Goal: Task Accomplishment & Management: Use online tool/utility

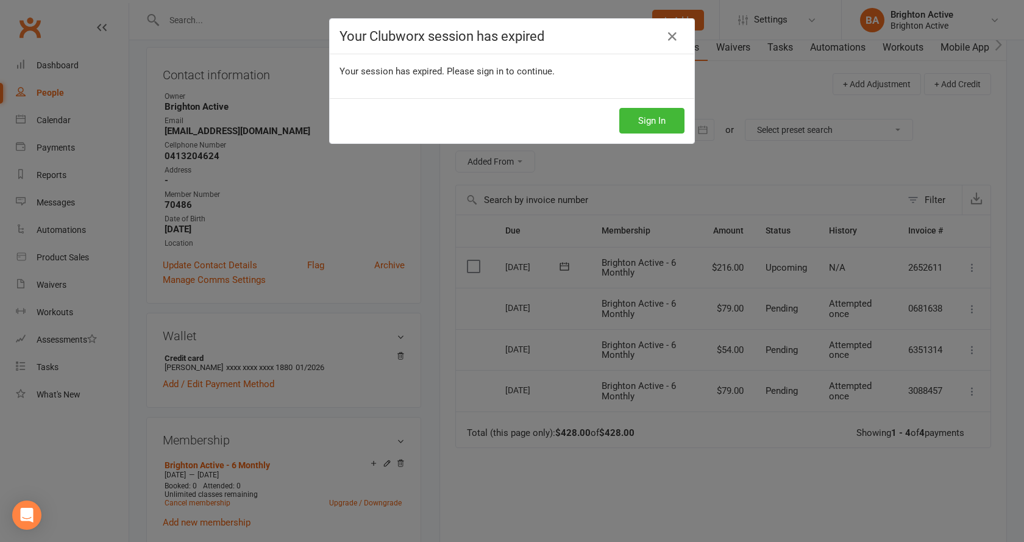
scroll to position [0, 1]
drag, startPoint x: 635, startPoint y: 128, endPoint x: 621, endPoint y: 138, distance: 16.6
click at [635, 127] on button "Sign In" at bounding box center [651, 121] width 65 height 26
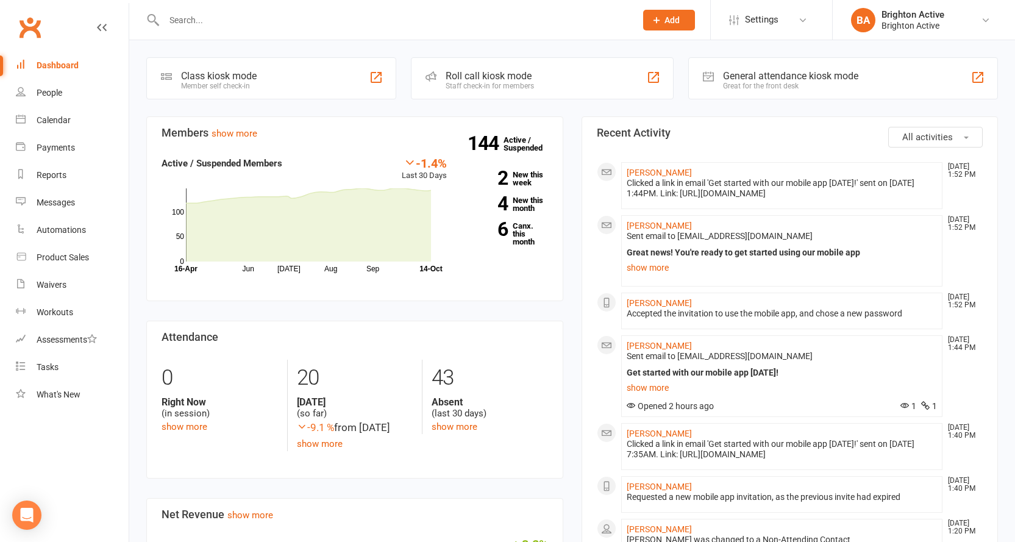
click at [291, 32] on div at bounding box center [386, 20] width 481 height 40
click at [288, 24] on input "text" at bounding box center [393, 20] width 467 height 17
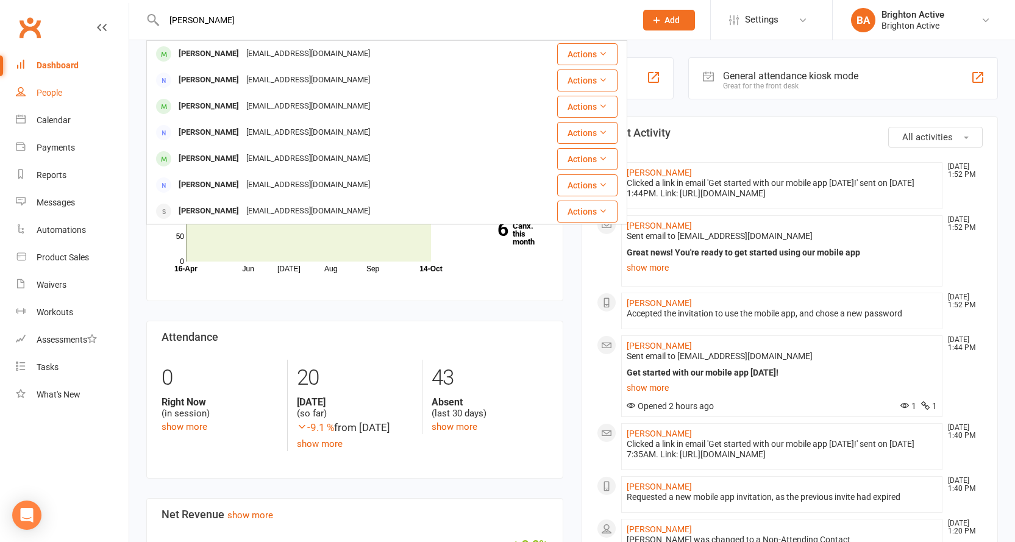
type input "abbas chou"
click at [63, 88] on link "People" at bounding box center [72, 92] width 113 height 27
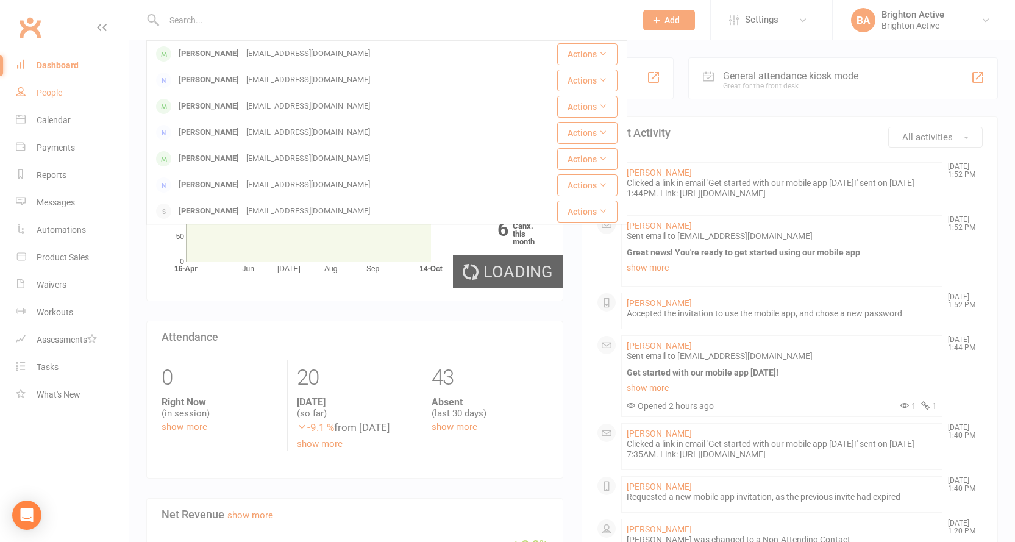
select select "true"
select select "100"
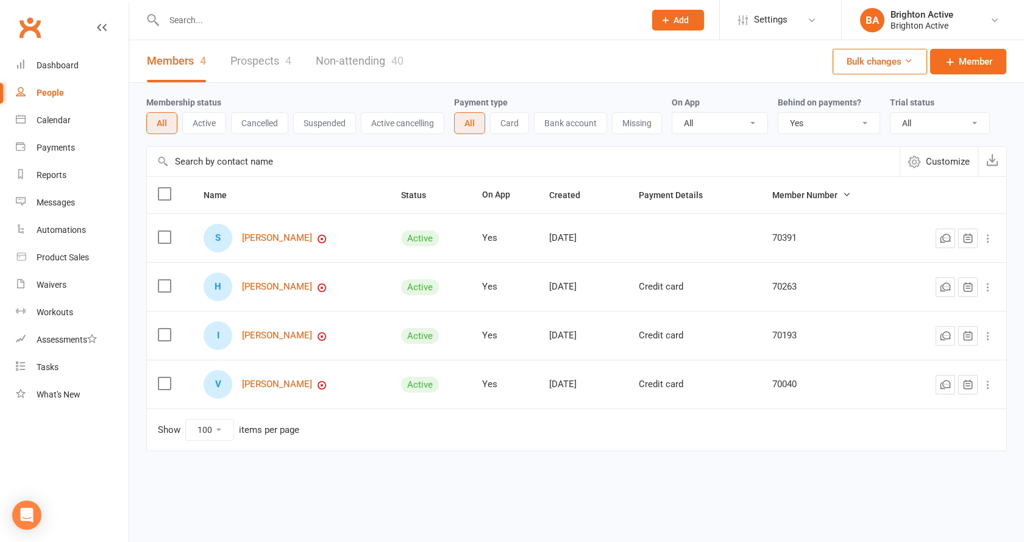
click at [664, 19] on icon at bounding box center [665, 20] width 11 height 11
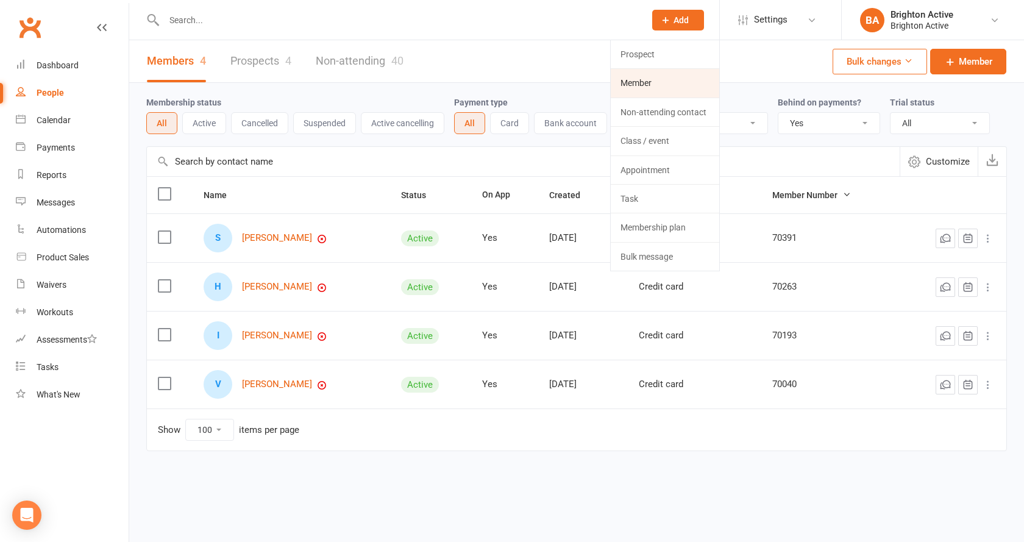
click at [665, 87] on link "Member" at bounding box center [665, 83] width 109 height 28
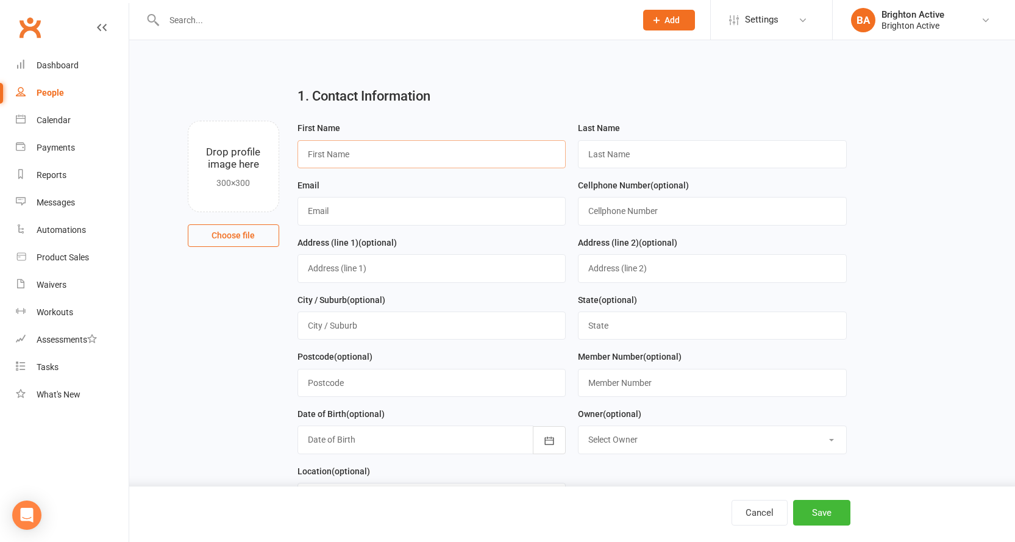
click at [367, 146] on input "text" at bounding box center [431, 154] width 269 height 28
type input "Abbas"
click at [705, 159] on input "text" at bounding box center [712, 154] width 269 height 28
type input "choukeir"
click at [478, 212] on input "text" at bounding box center [431, 211] width 269 height 28
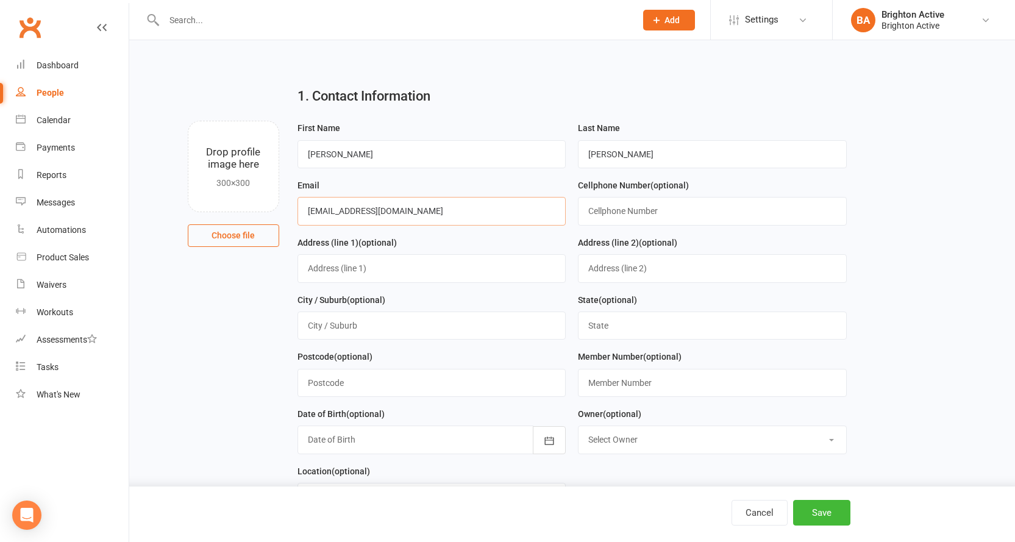
type input "admin@nswformitup.com.au"
click at [603, 204] on input "text" at bounding box center [712, 211] width 269 height 28
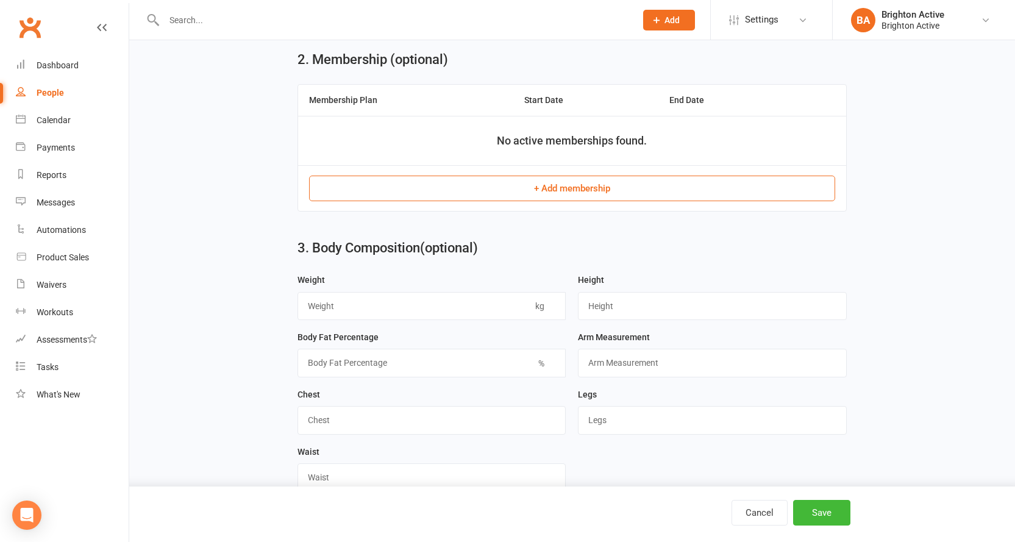
scroll to position [488, 0]
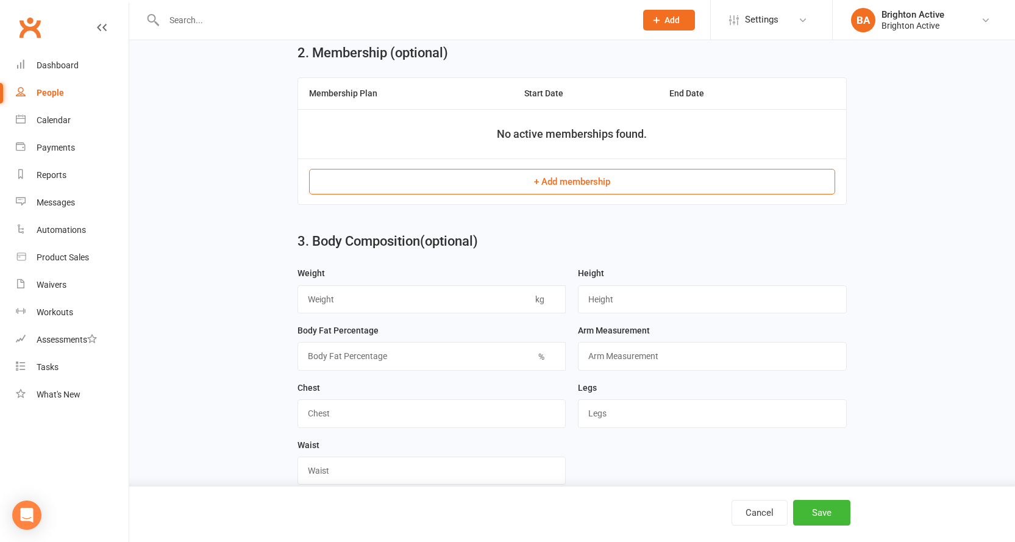
type input "0404377061"
click at [526, 182] on button "+ Add membership" at bounding box center [572, 182] width 526 height 26
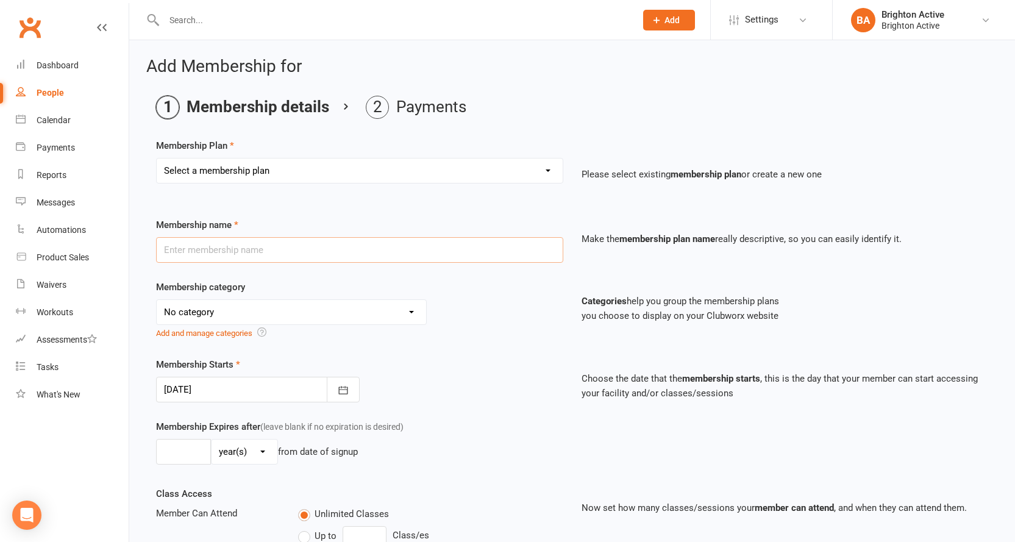
click at [323, 252] on input "text" at bounding box center [359, 250] width 407 height 26
drag, startPoint x: 201, startPoint y: 251, endPoint x: 208, endPoint y: 251, distance: 7.3
click at [201, 251] on input "text" at bounding box center [359, 250] width 407 height 26
click at [496, 372] on div "Membership Starts 14 Oct 2025 October 2025 Sun Mon Tue Wed Thu Fri Sat 40 28 29…" at bounding box center [359, 379] width 425 height 45
click at [266, 165] on select "Select a membership plan Create new Membership Plan Foundation Members - Annual…" at bounding box center [360, 170] width 406 height 24
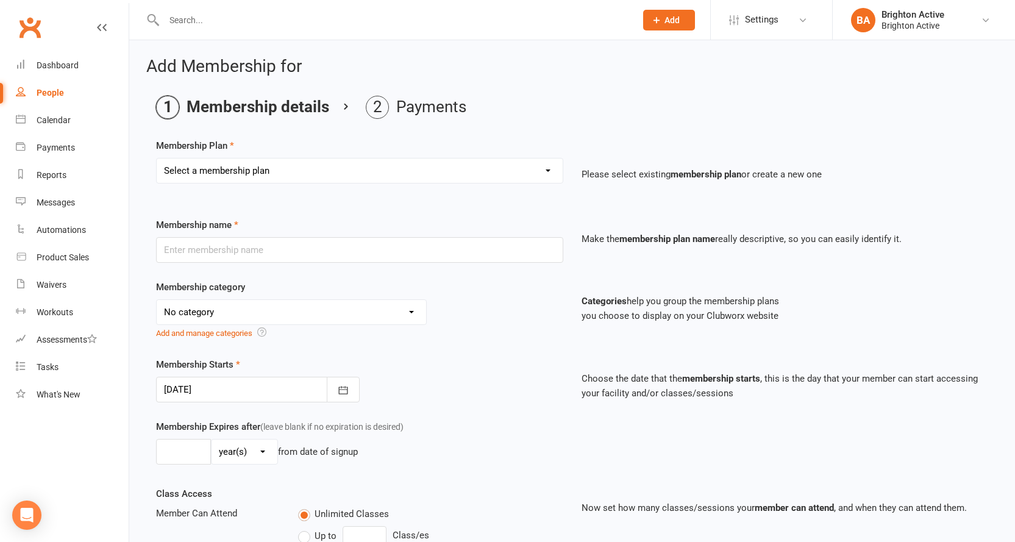
select select "3"
click at [157, 158] on select "Select a membership plan Create new Membership Plan Foundation Members - Annual…" at bounding box center [360, 170] width 406 height 24
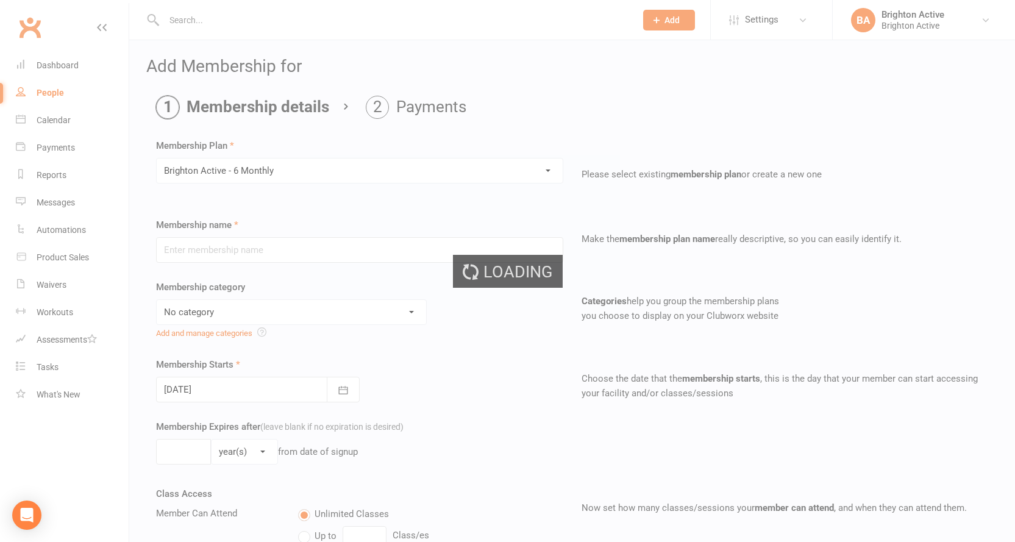
type input "Brighton Active - 6 Monthly"
select select "1"
type input "26"
select select "1"
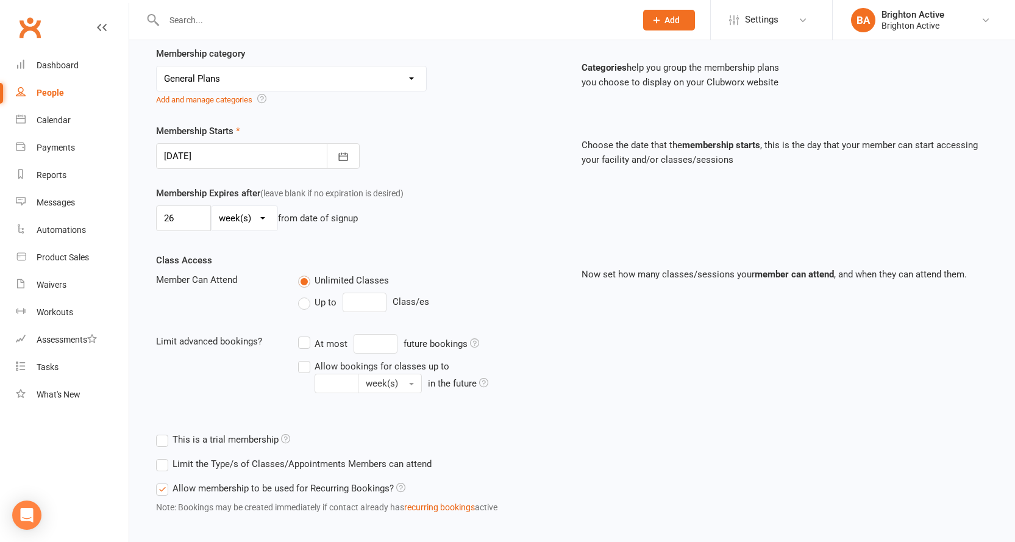
scroll to position [296, 0]
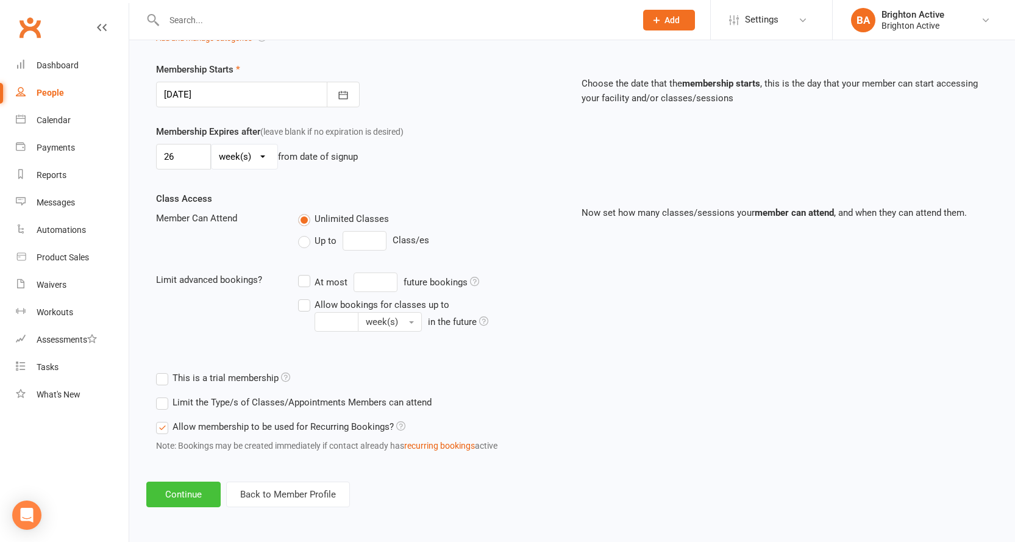
click at [177, 495] on button "Continue" at bounding box center [183, 495] width 74 height 26
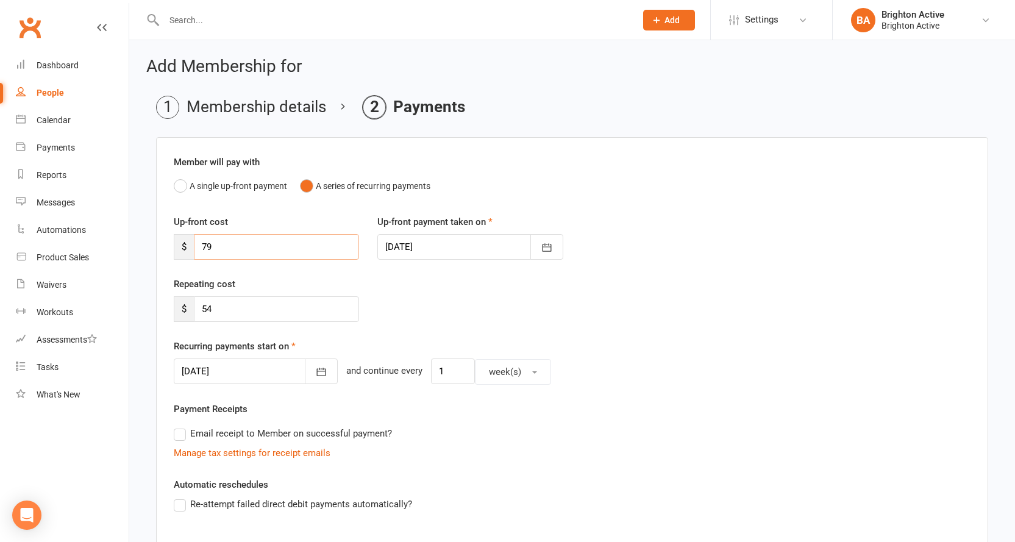
click at [235, 251] on input "79" at bounding box center [276, 247] width 165 height 26
type input "7"
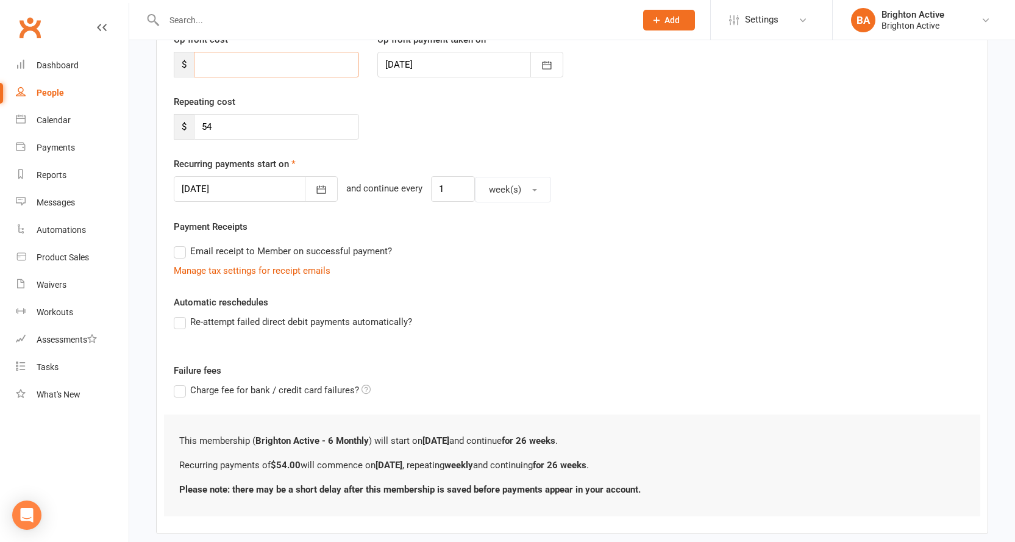
scroll to position [183, 0]
click at [177, 325] on label "Re-attempt failed direct debit payments automatically?" at bounding box center [293, 321] width 238 height 15
click at [177, 314] on input "Re-attempt failed direct debit payments automatically?" at bounding box center [178, 314] width 8 height 0
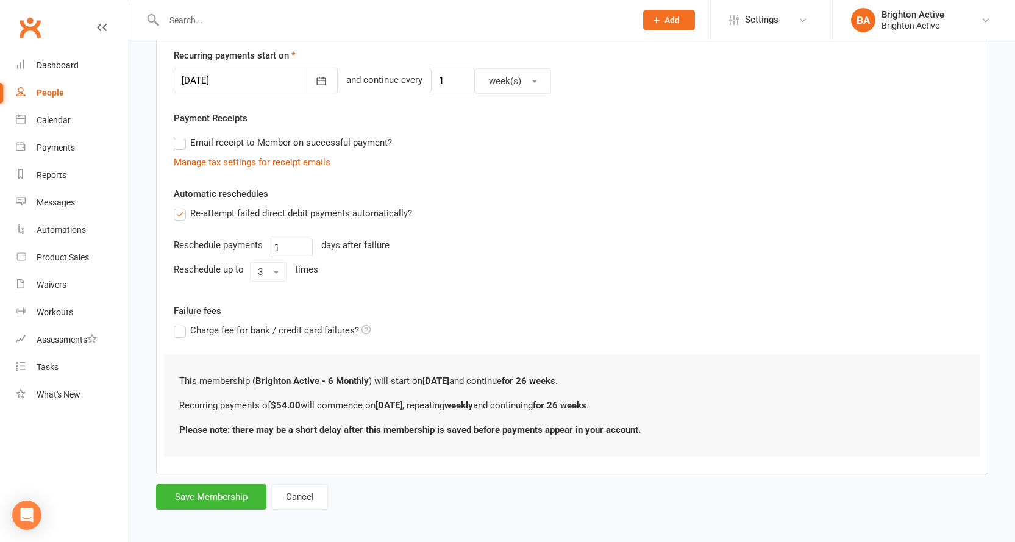
scroll to position [296, 0]
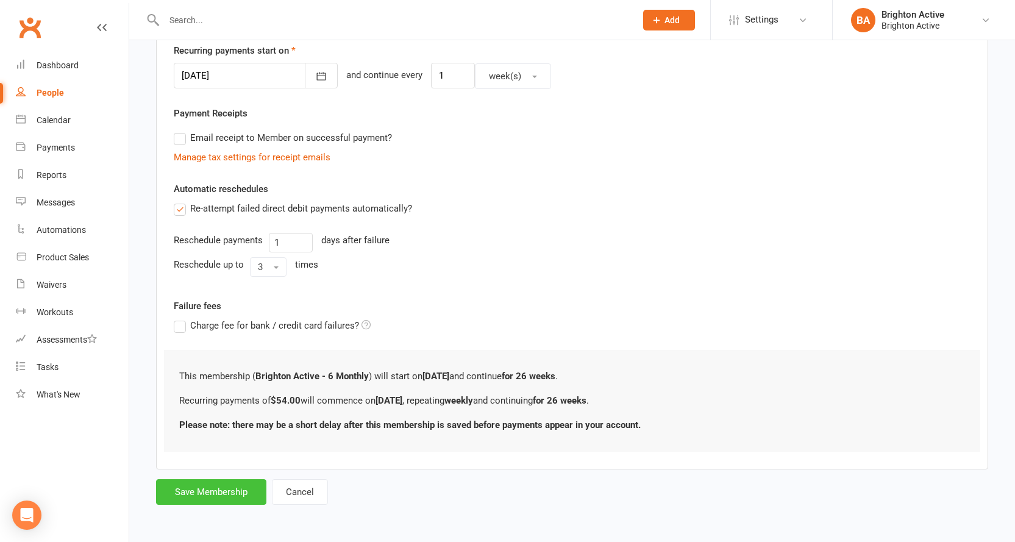
click at [197, 488] on button "Save Membership" at bounding box center [211, 492] width 110 height 26
type input "0"
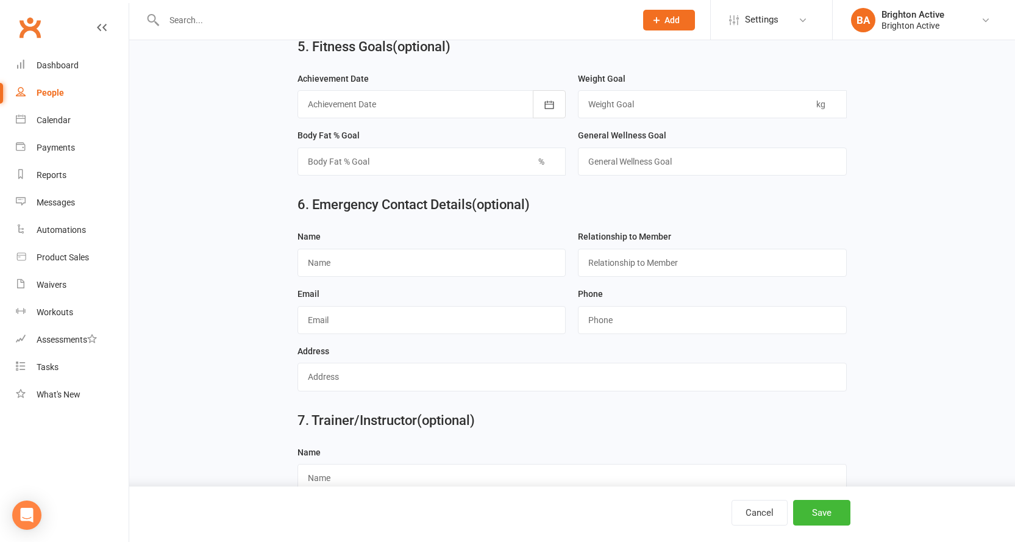
scroll to position [1088, 0]
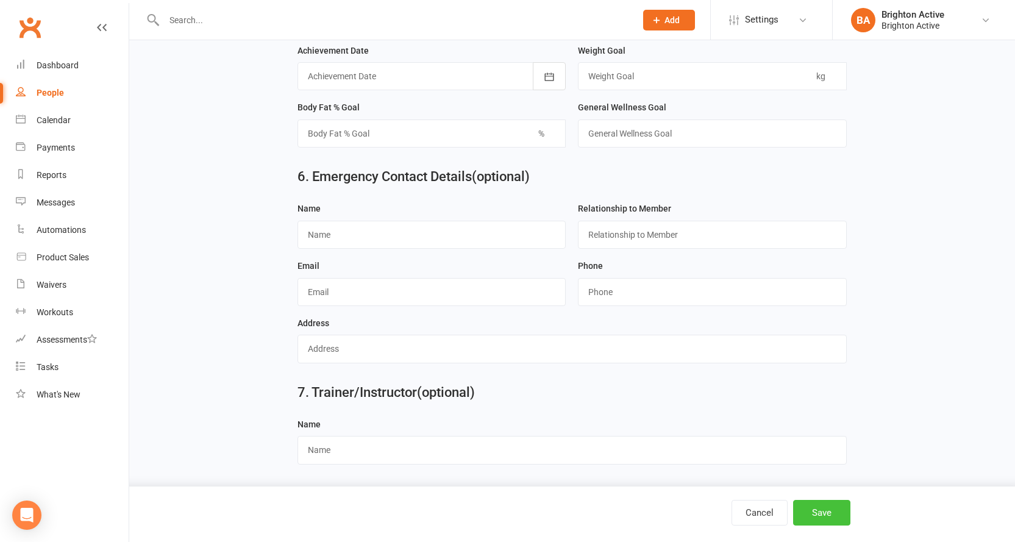
click at [809, 521] on button "Save" at bounding box center [821, 513] width 57 height 26
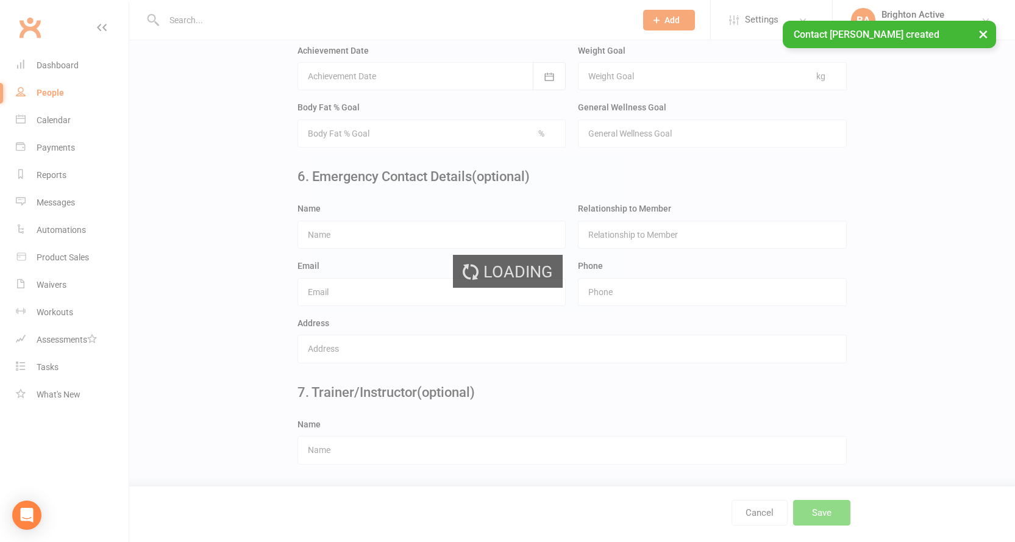
scroll to position [0, 0]
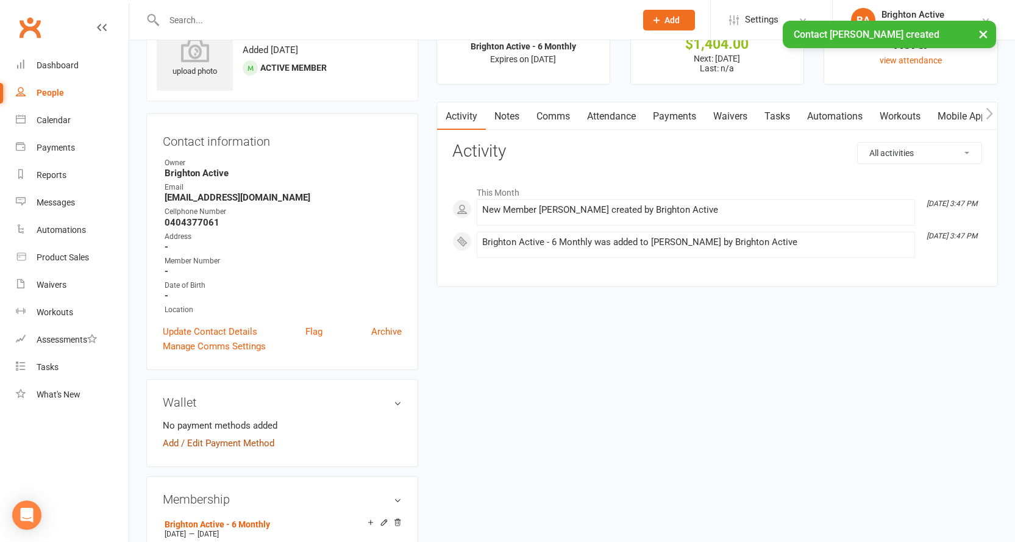
scroll to position [122, 0]
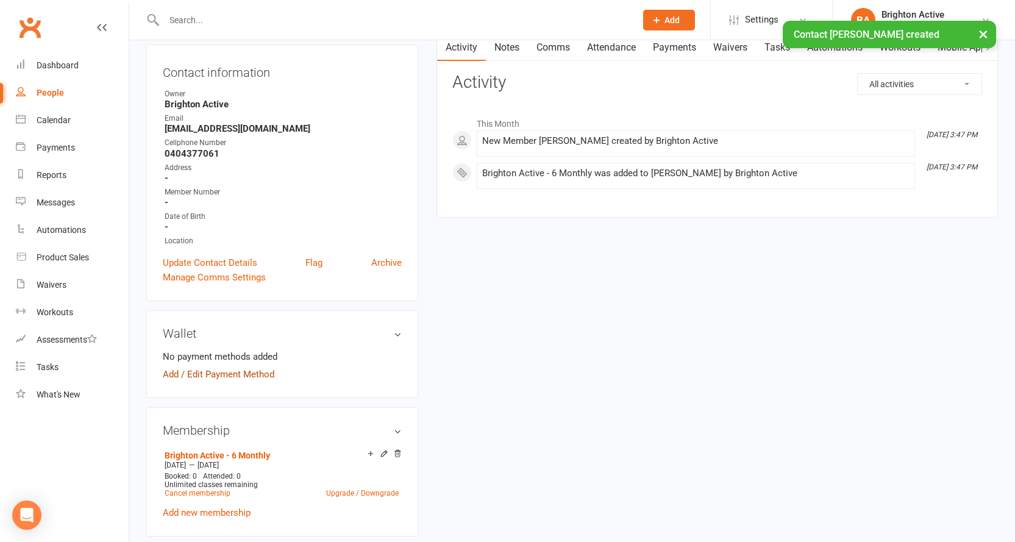
click at [256, 368] on link "Add / Edit Payment Method" at bounding box center [219, 374] width 112 height 15
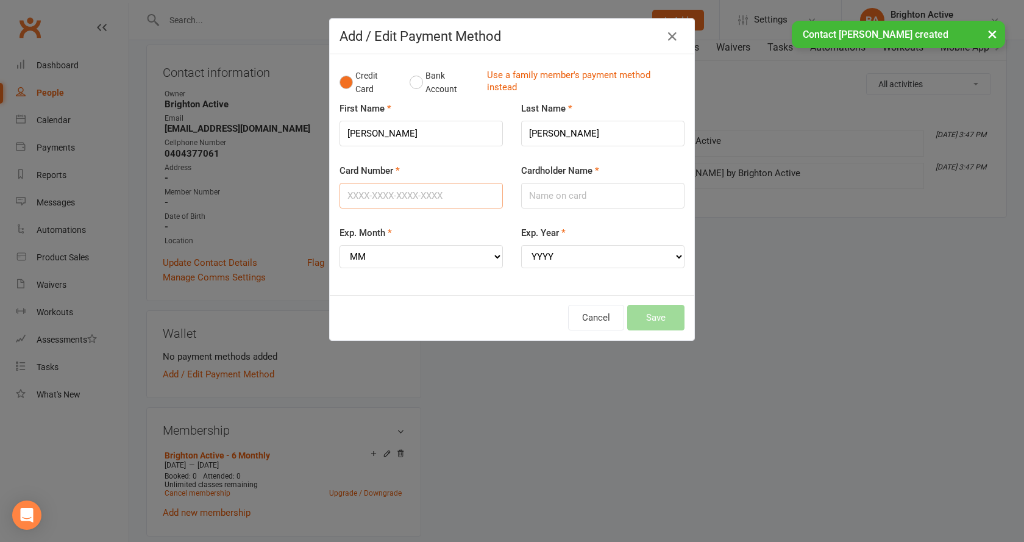
click at [400, 196] on input "Card Number" at bounding box center [421, 196] width 163 height 26
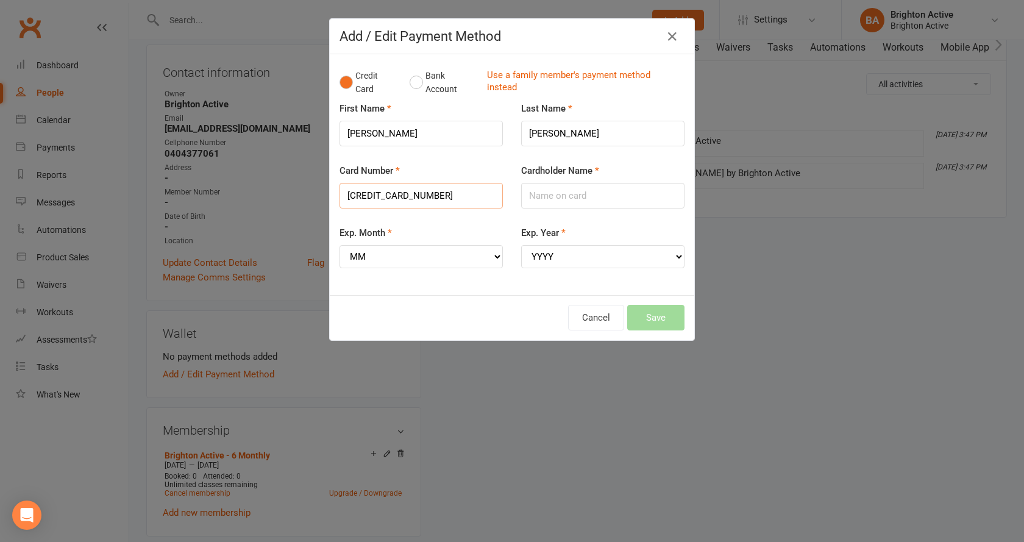
type input "4065875215981290"
click at [362, 260] on select "MM 01 02 03 04 05 06 07 08 09 10 11 12" at bounding box center [421, 256] width 163 height 23
select select "08"
click at [340, 245] on select "MM 01 02 03 04 05 06 07 08 09 10 11 12" at bounding box center [421, 256] width 163 height 23
click at [575, 247] on select "YYYY 2025 2026 2027 2028 2029 2030 2031 2032 2033 2034" at bounding box center [602, 256] width 163 height 23
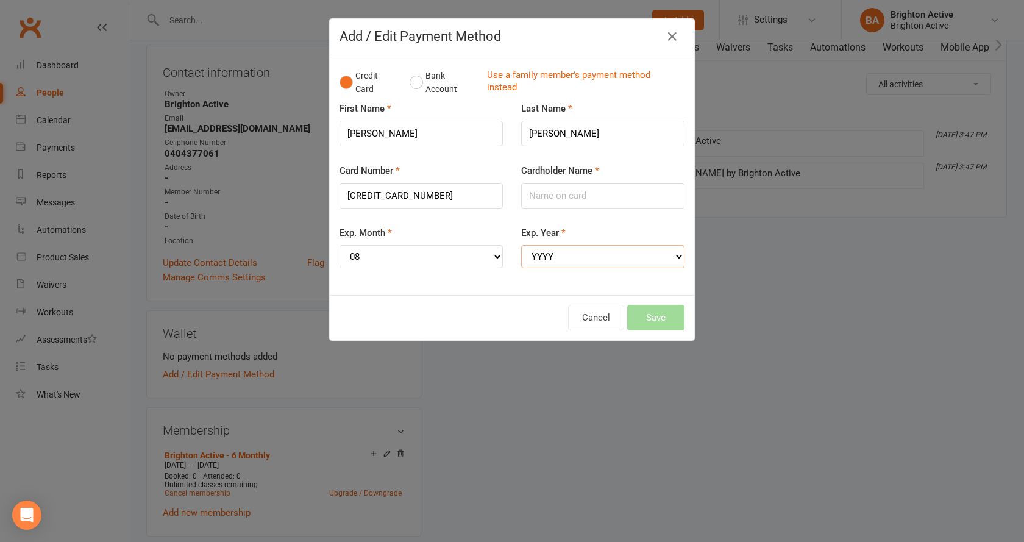
select select "2028"
click at [521, 245] on select "YYYY 2025 2026 2027 2028 2029 2030 2031 2032 2033 2034" at bounding box center [602, 256] width 163 height 23
click at [561, 204] on input "Cardholder Name" at bounding box center [602, 196] width 163 height 26
type input "ABBAS CHOUKEIR"
click at [648, 318] on button "Save" at bounding box center [655, 318] width 57 height 26
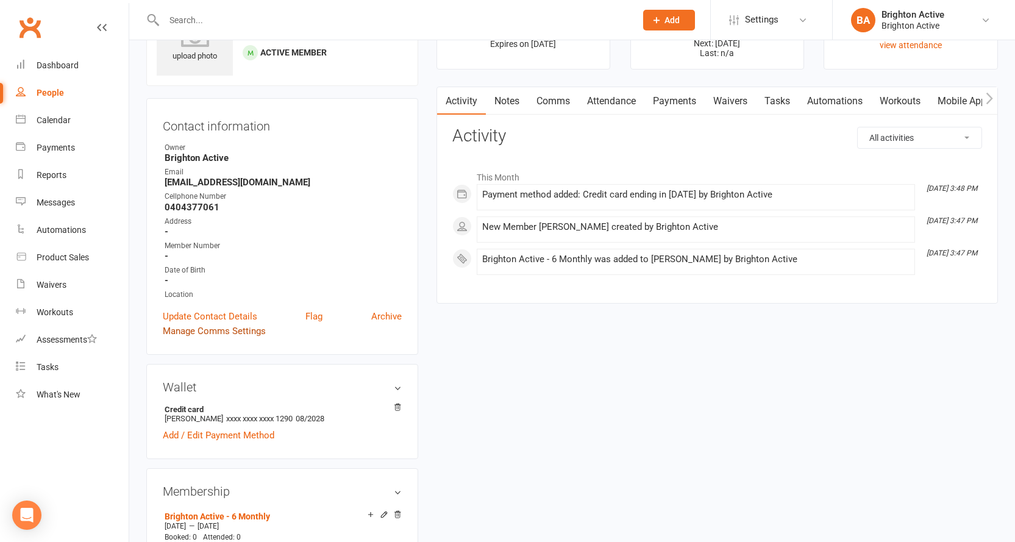
scroll to position [0, 0]
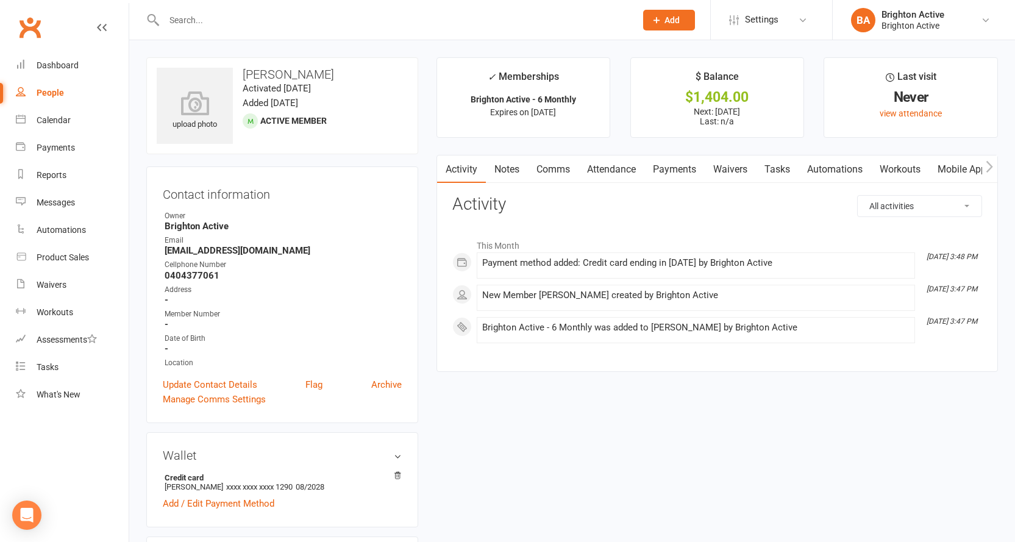
click at [661, 170] on link "Payments" at bounding box center [674, 169] width 60 height 28
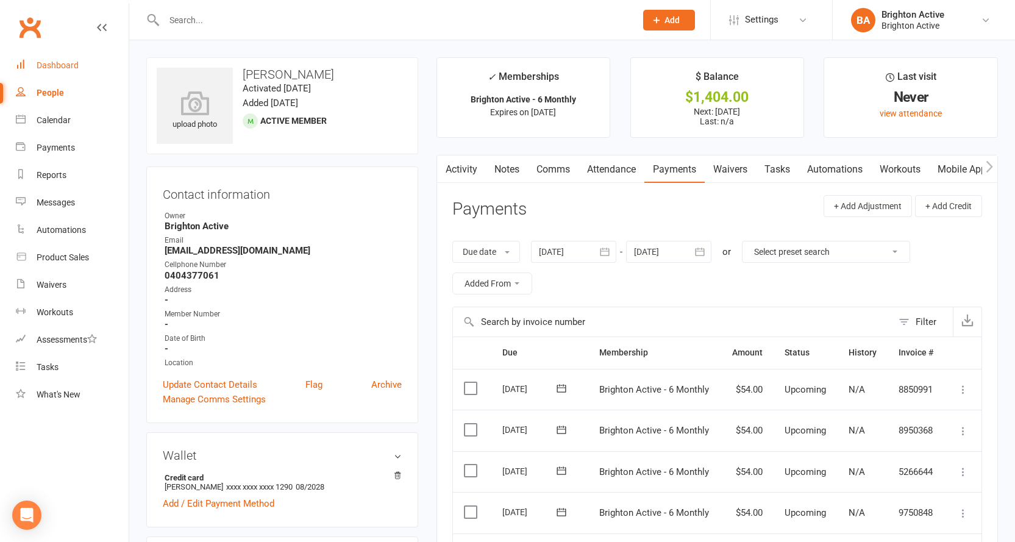
click at [66, 64] on div "Dashboard" at bounding box center [58, 65] width 42 height 10
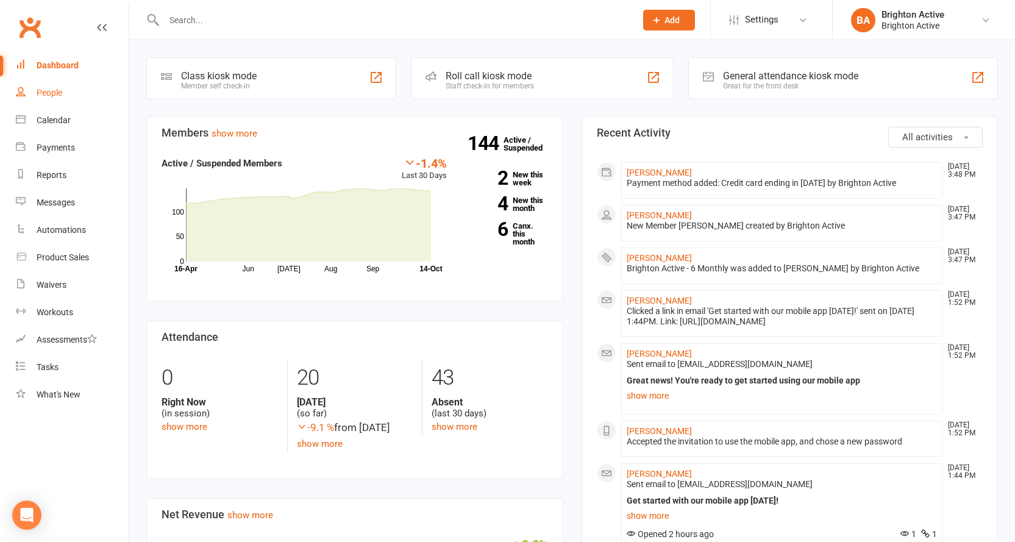
click at [60, 89] on div "People" at bounding box center [50, 93] width 26 height 10
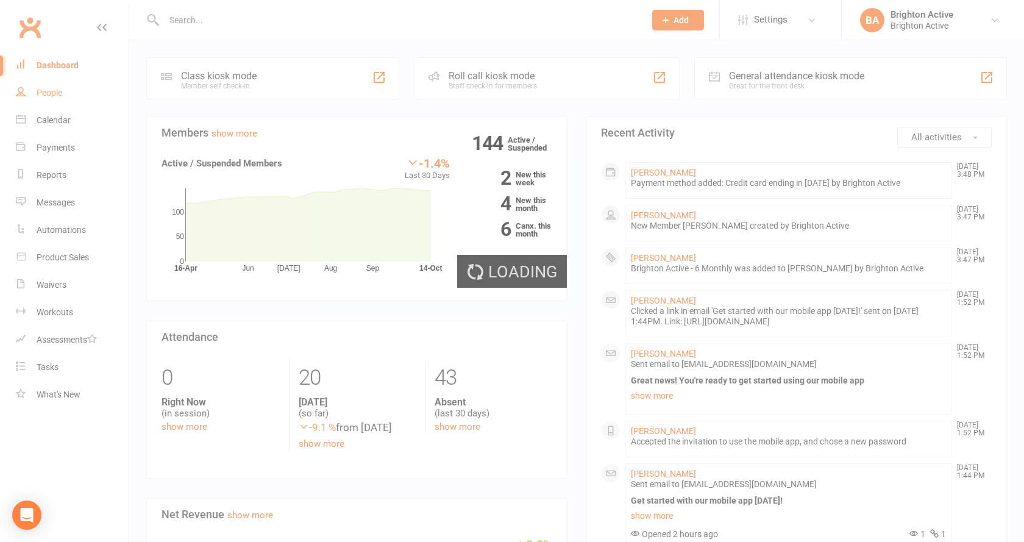
select select "true"
select select "100"
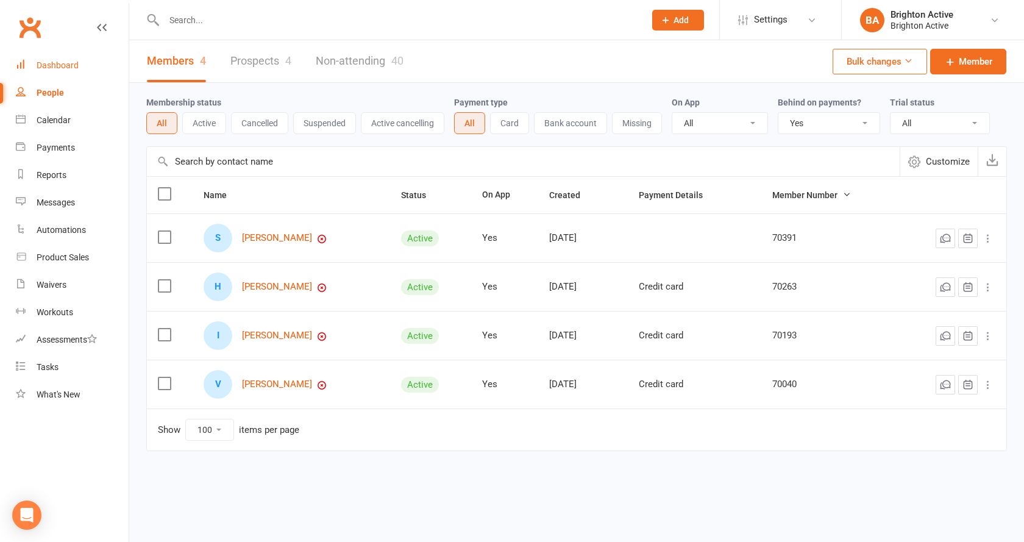
click at [60, 69] on div "Dashboard" at bounding box center [58, 65] width 42 height 10
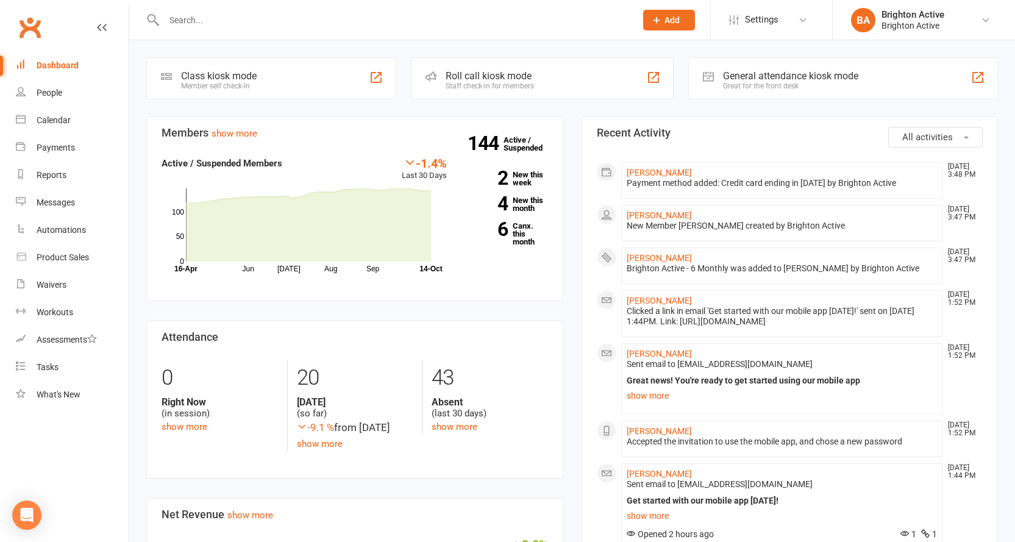
click at [785, 87] on div "Great for the front desk" at bounding box center [790, 86] width 135 height 9
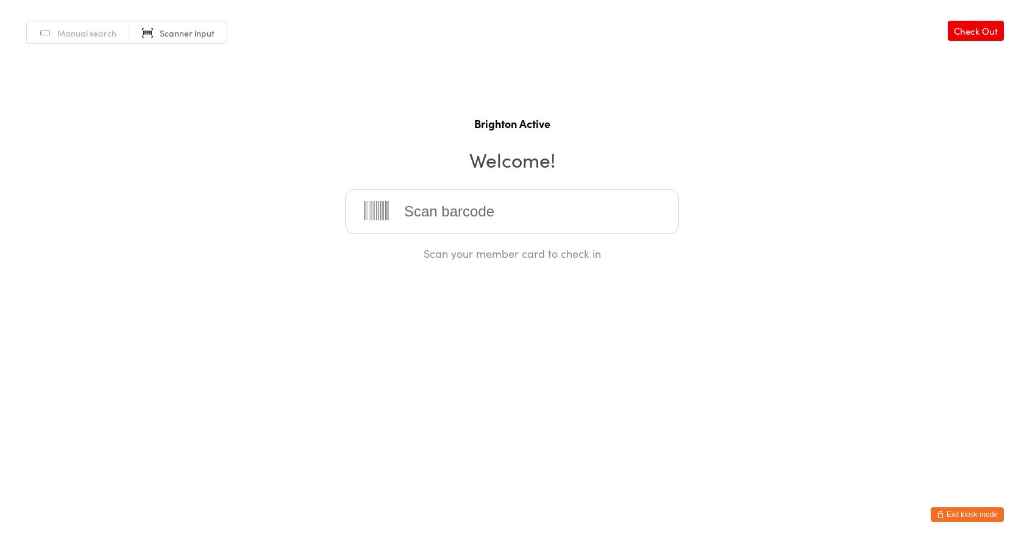
click at [967, 520] on button "Exit kiosk mode" at bounding box center [967, 514] width 73 height 15
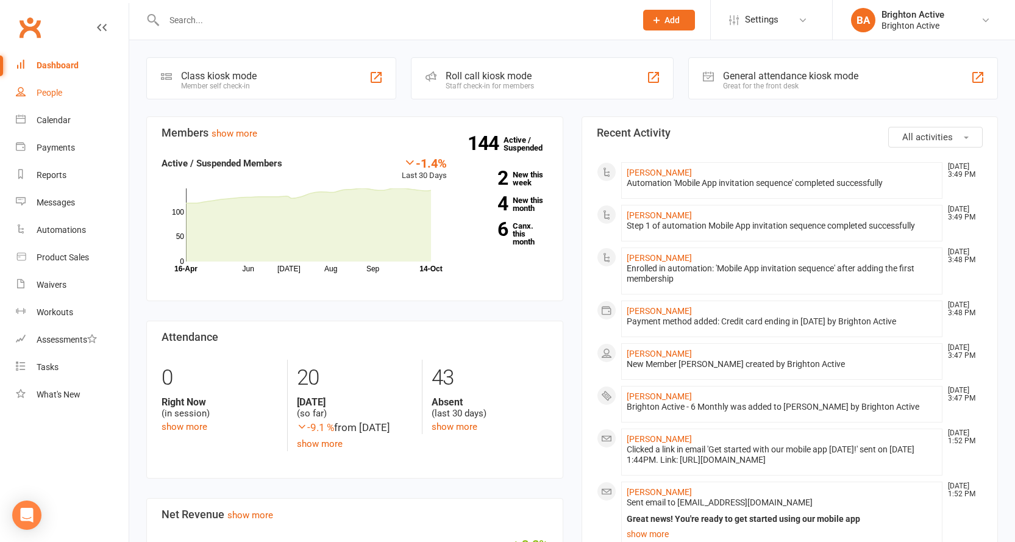
click at [59, 96] on div "People" at bounding box center [50, 93] width 26 height 10
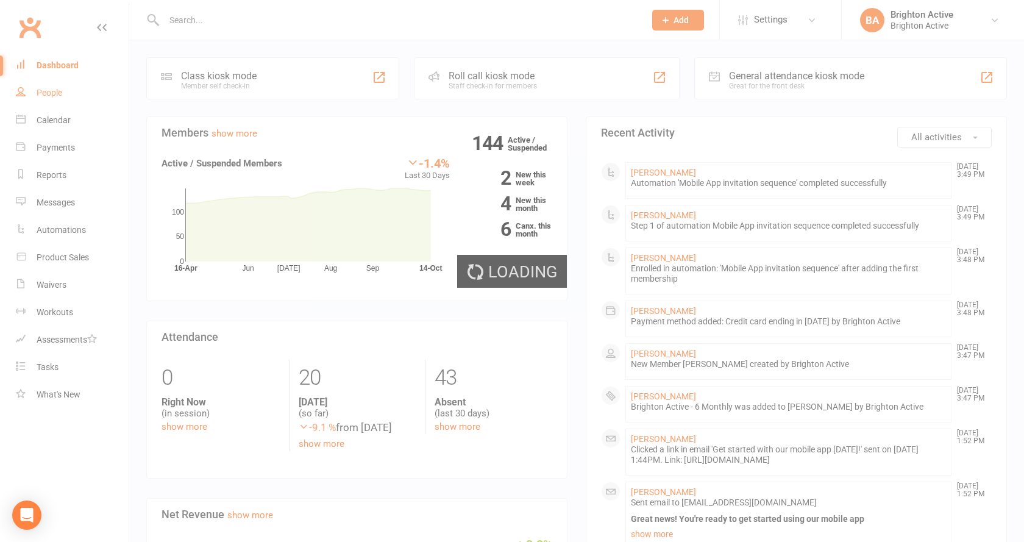
select select "true"
select select "100"
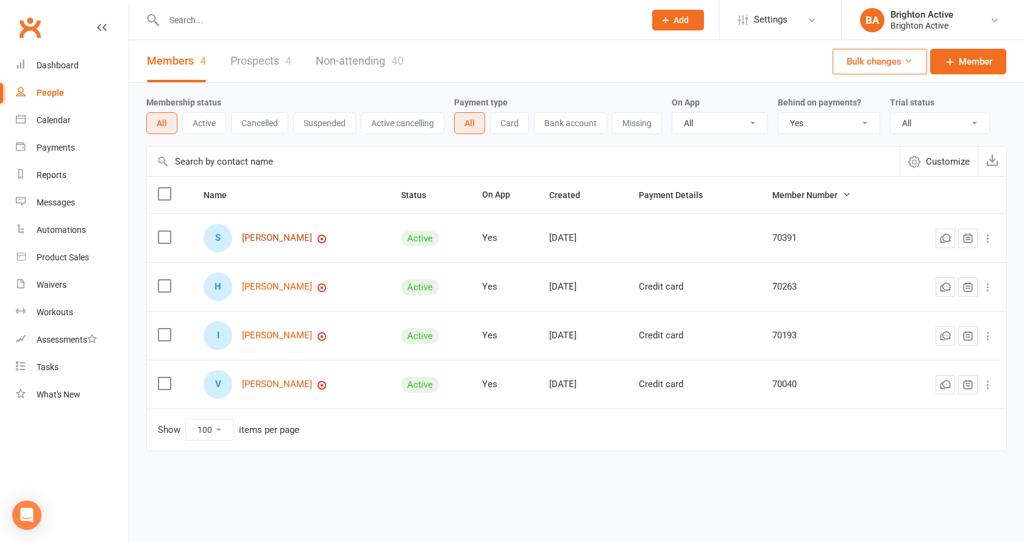
click at [293, 238] on link "Sophie Powell" at bounding box center [277, 238] width 70 height 10
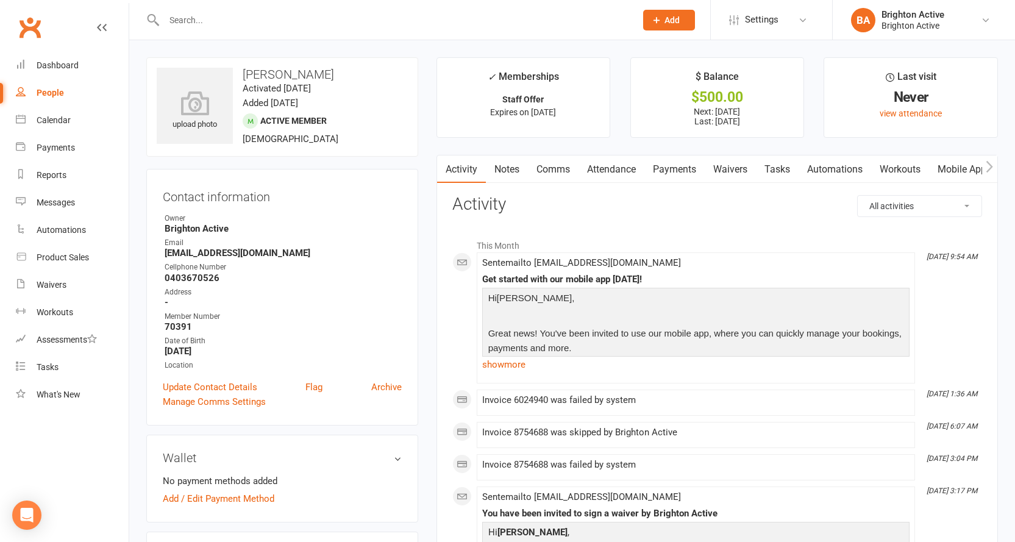
click at [673, 166] on link "Payments" at bounding box center [674, 169] width 60 height 28
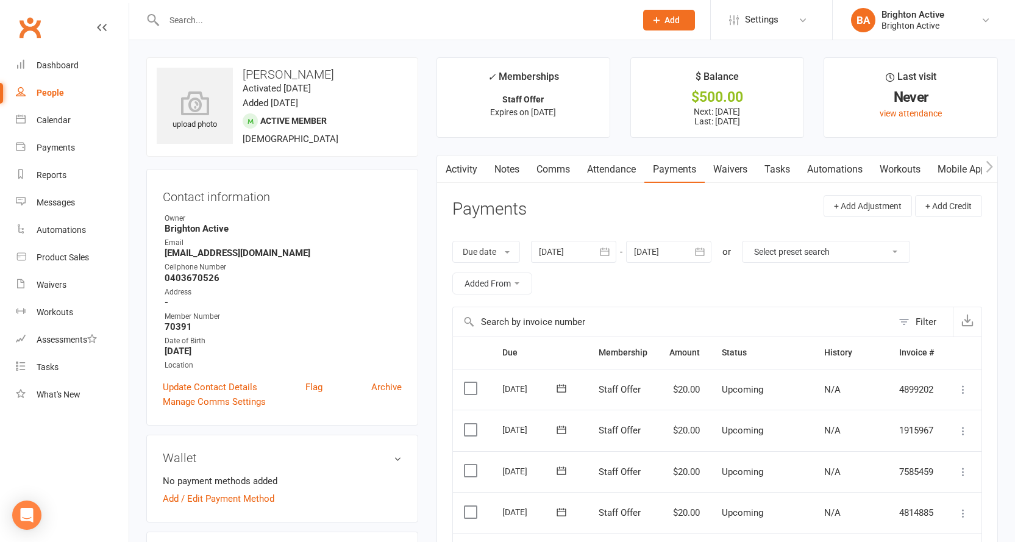
click at [55, 90] on div "People" at bounding box center [50, 93] width 27 height 10
select select "true"
select select "100"
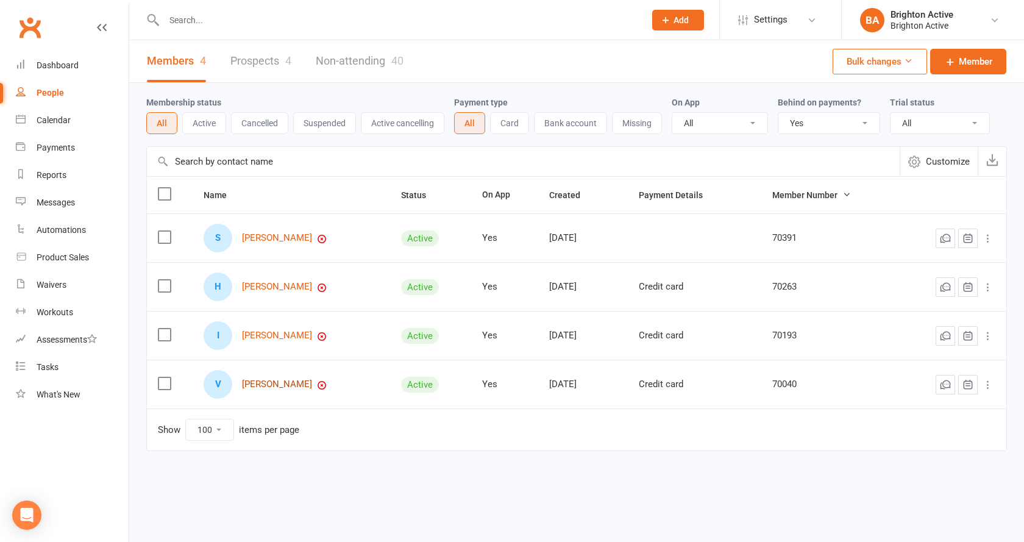
click at [269, 385] on link "Vilma Wells" at bounding box center [277, 384] width 70 height 10
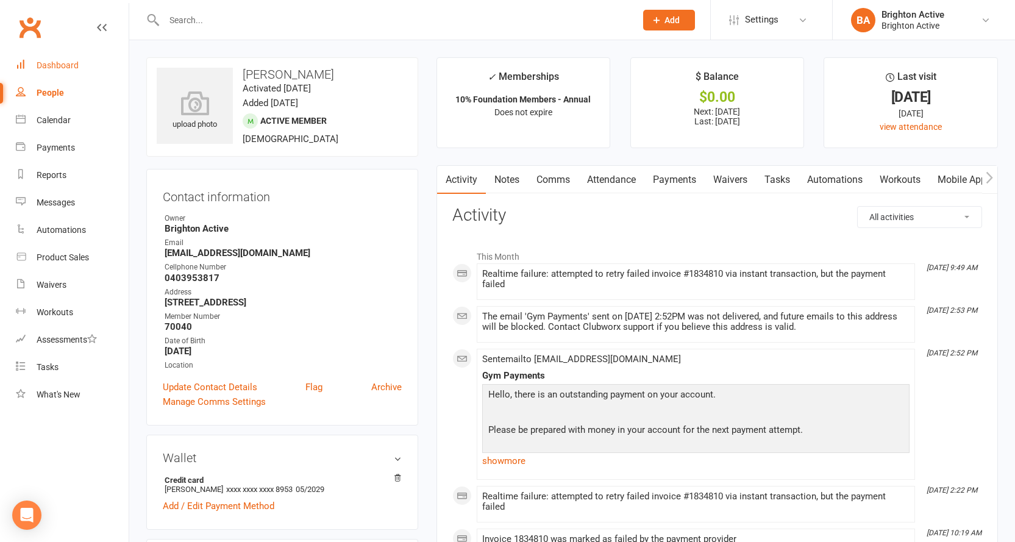
click at [67, 71] on link "Dashboard" at bounding box center [72, 65] width 113 height 27
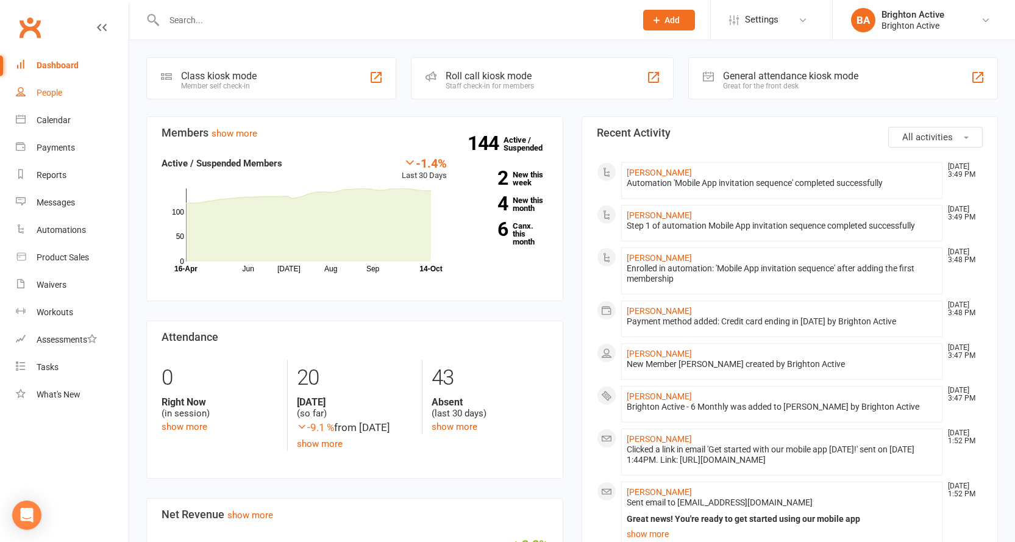
click at [60, 99] on link "People" at bounding box center [72, 92] width 113 height 27
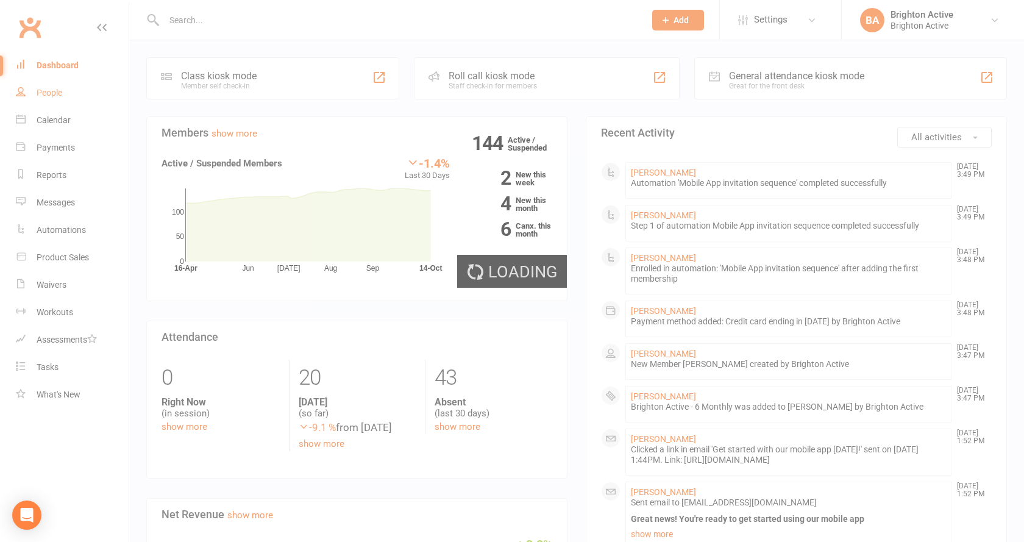
select select "true"
select select "100"
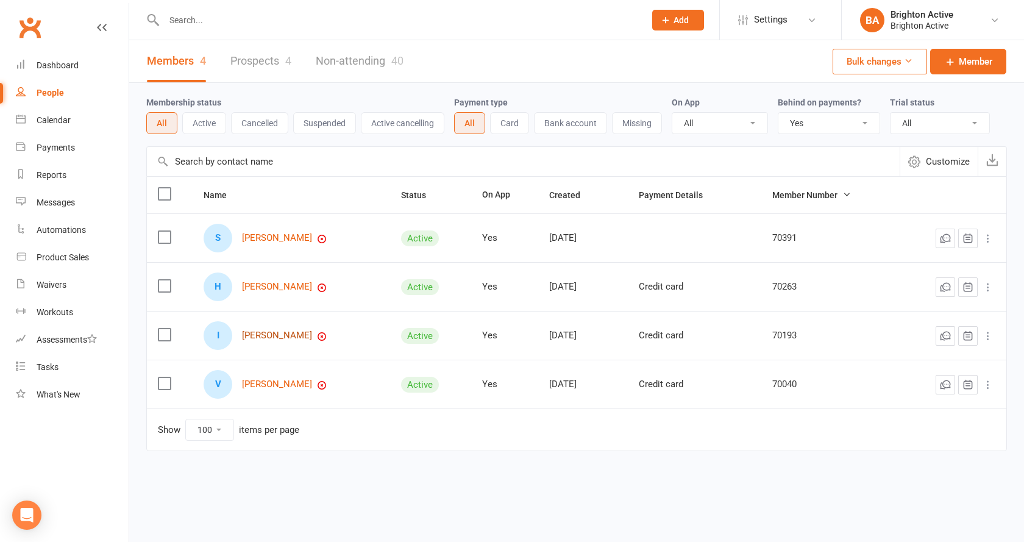
click at [287, 338] on link "Ibrahim Barakat" at bounding box center [277, 335] width 70 height 10
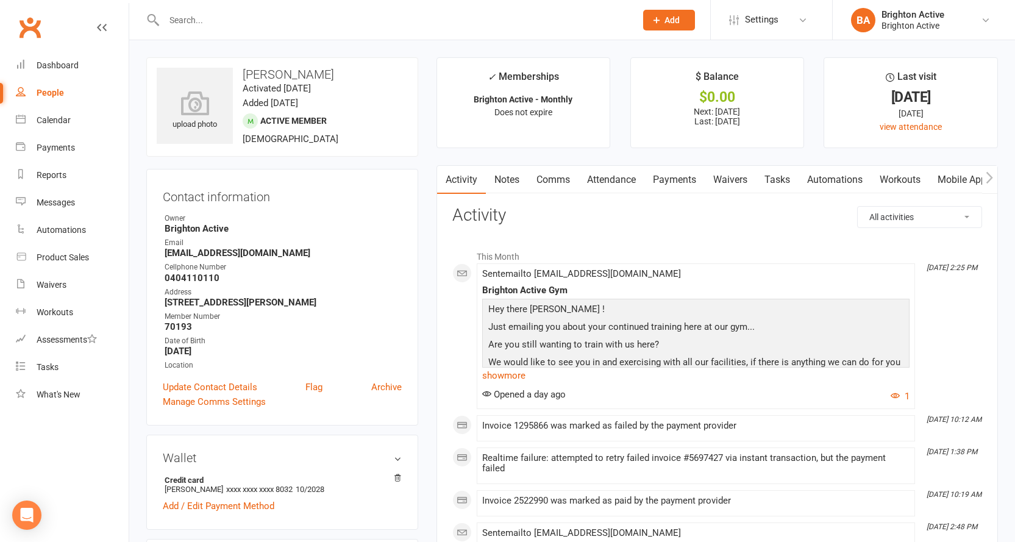
click at [558, 177] on link "Comms" at bounding box center [553, 180] width 51 height 28
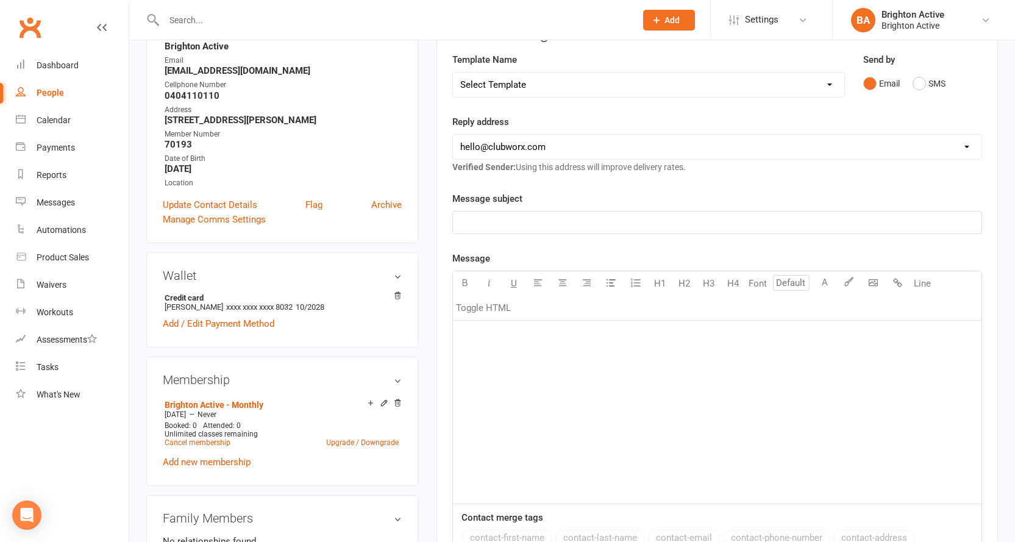
scroll to position [183, 0]
click at [568, 154] on select "hello@clubworx.com info@brightonactive.com.au sunil.choudhary@accor.com celia@o…" at bounding box center [717, 146] width 528 height 24
select select "1"
click at [453, 134] on select "hello@clubworx.com info@brightonactive.com.au sunil.choudhary@accor.com celia@o…" at bounding box center [717, 146] width 528 height 24
click at [544, 222] on p "﻿" at bounding box center [717, 222] width 514 height 15
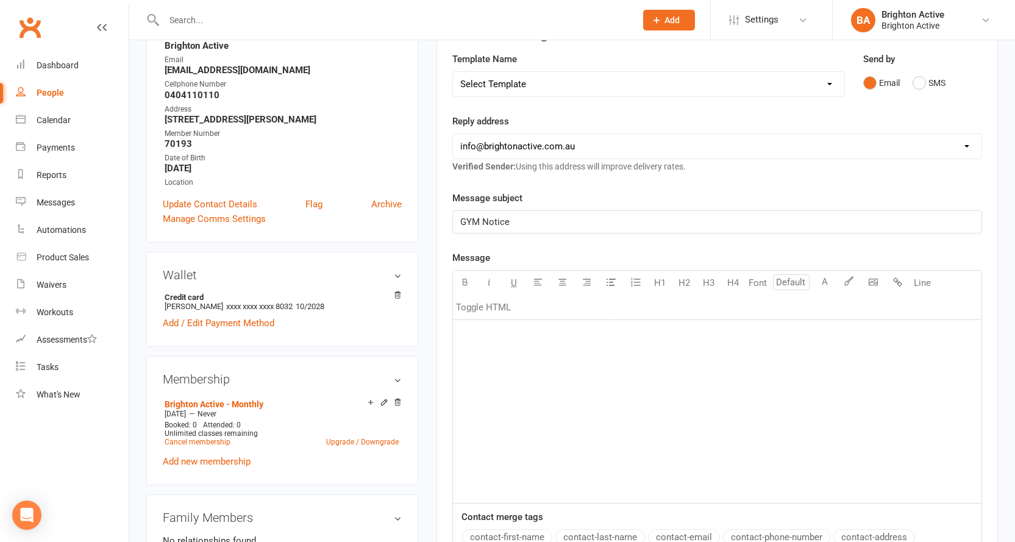
click at [582, 341] on p "﻿" at bounding box center [717, 335] width 514 height 15
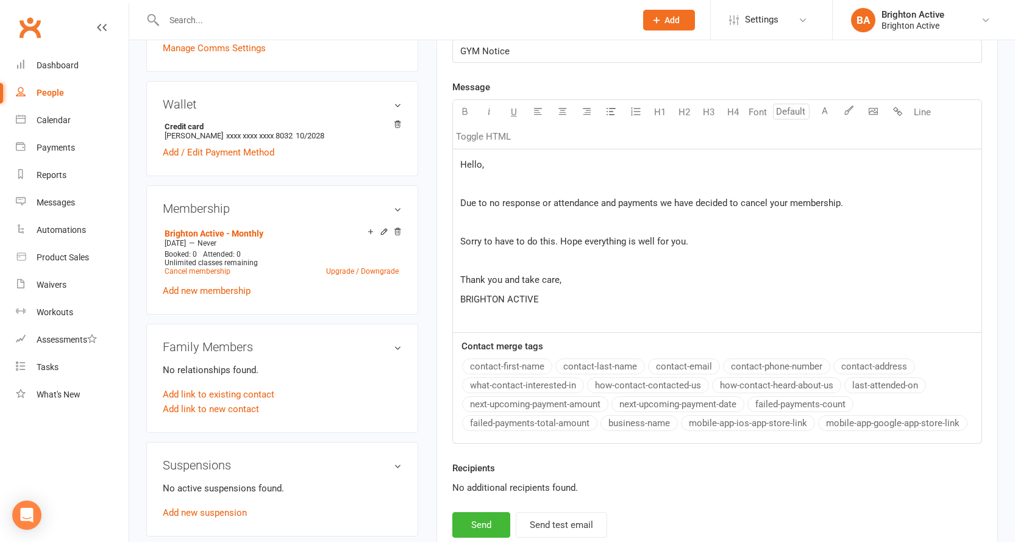
scroll to position [488, 0]
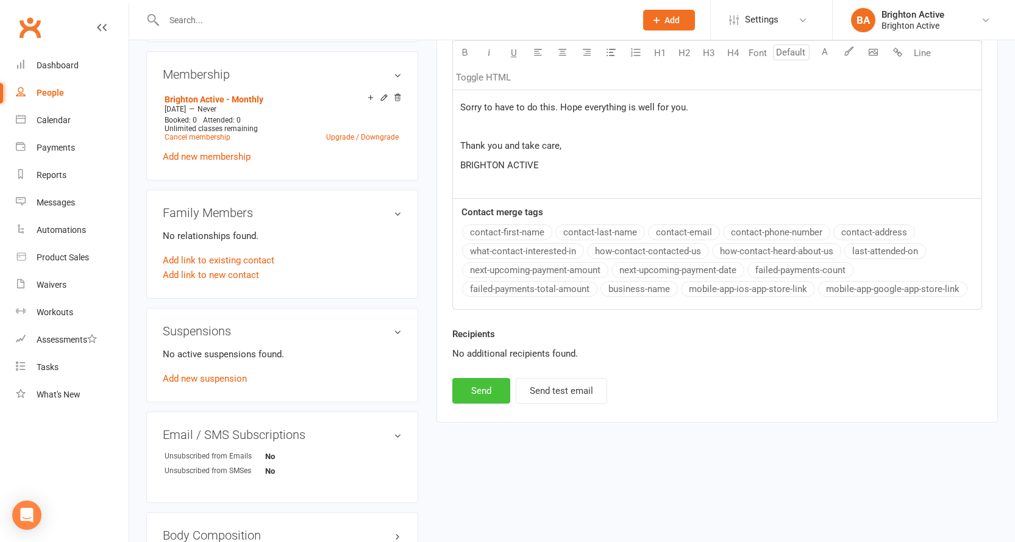
click at [480, 399] on button "Send" at bounding box center [481, 391] width 58 height 26
select select "0"
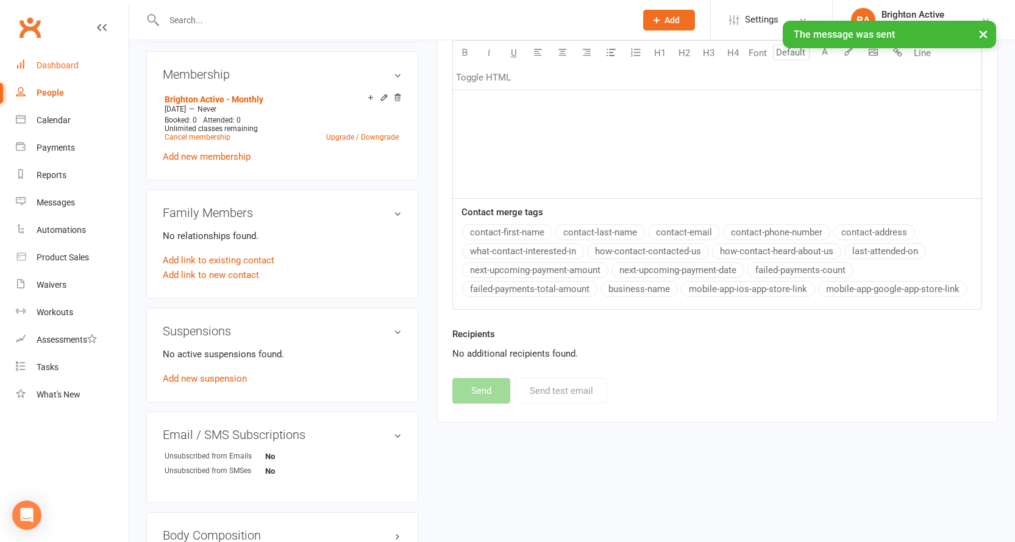
click at [62, 62] on div "Dashboard" at bounding box center [58, 65] width 42 height 10
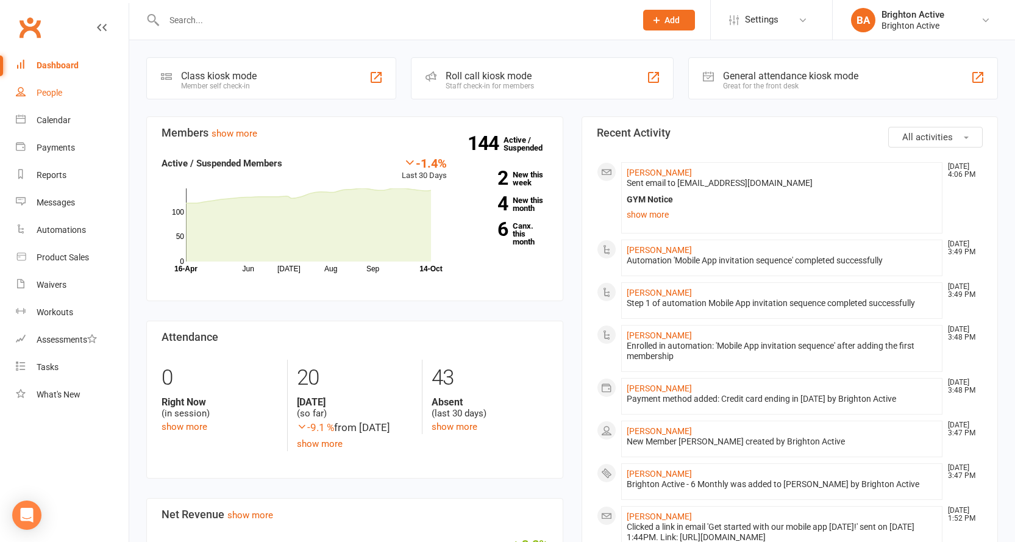
click at [57, 97] on div "People" at bounding box center [50, 93] width 26 height 10
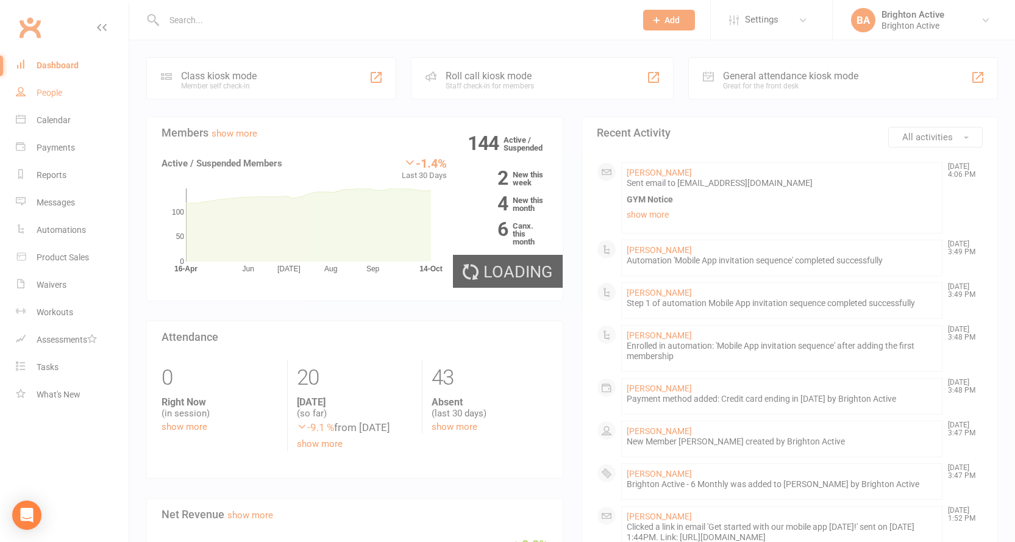
select select "true"
select select "100"
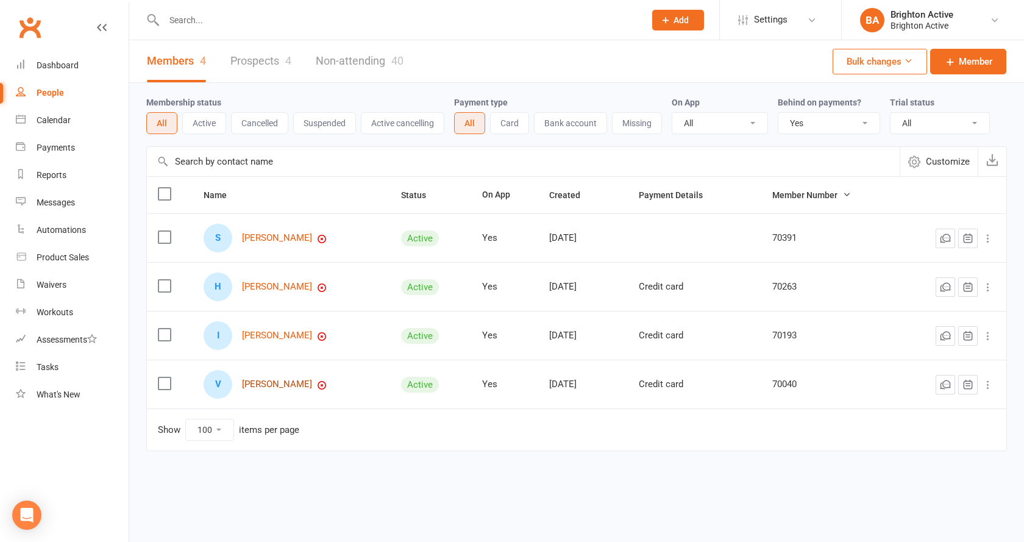
click at [272, 383] on link "Vilma Wells" at bounding box center [277, 384] width 70 height 10
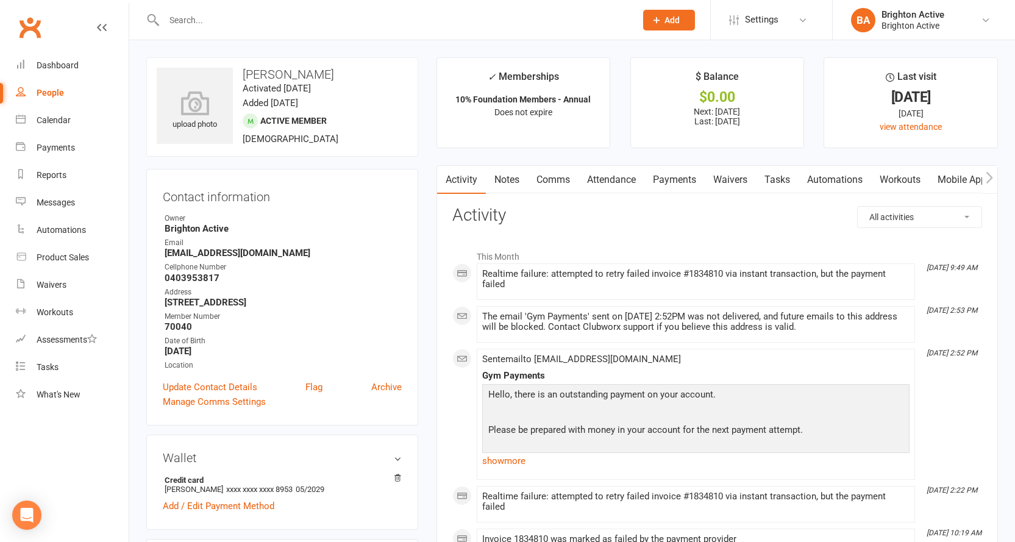
click at [669, 176] on link "Payments" at bounding box center [674, 180] width 60 height 28
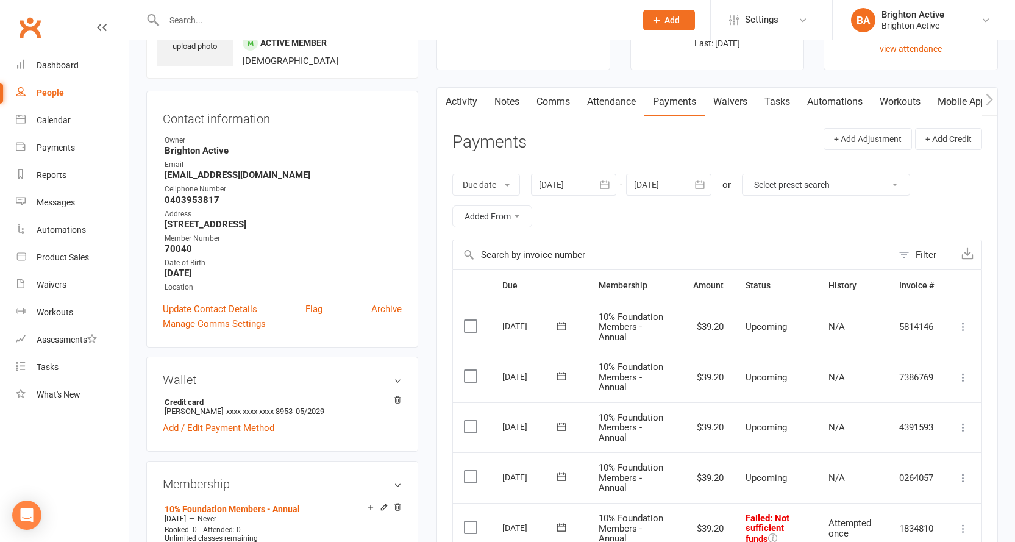
scroll to position [244, 0]
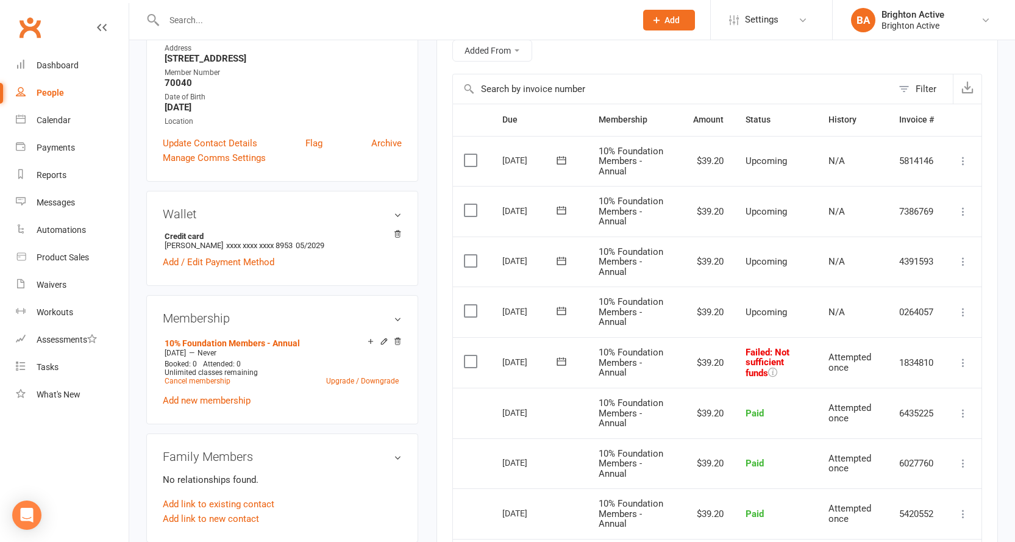
click at [959, 367] on icon at bounding box center [963, 363] width 12 height 12
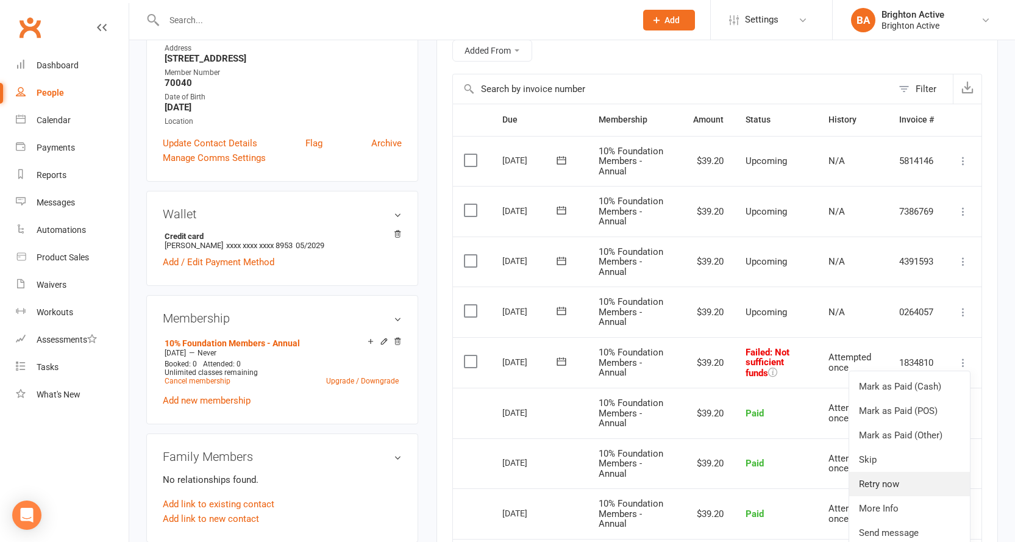
click at [924, 480] on link "Retry now" at bounding box center [909, 484] width 121 height 24
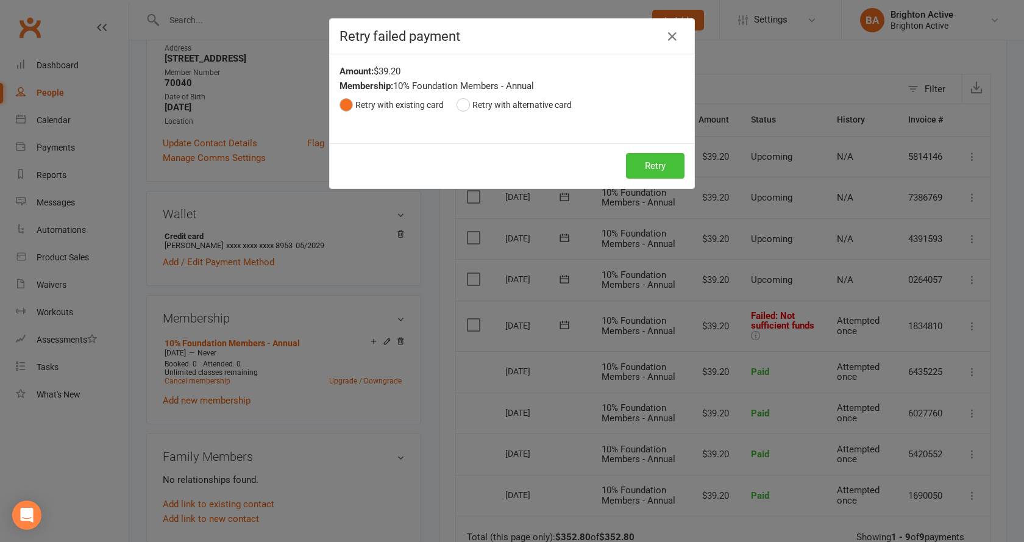
click at [646, 171] on button "Retry" at bounding box center [655, 166] width 59 height 26
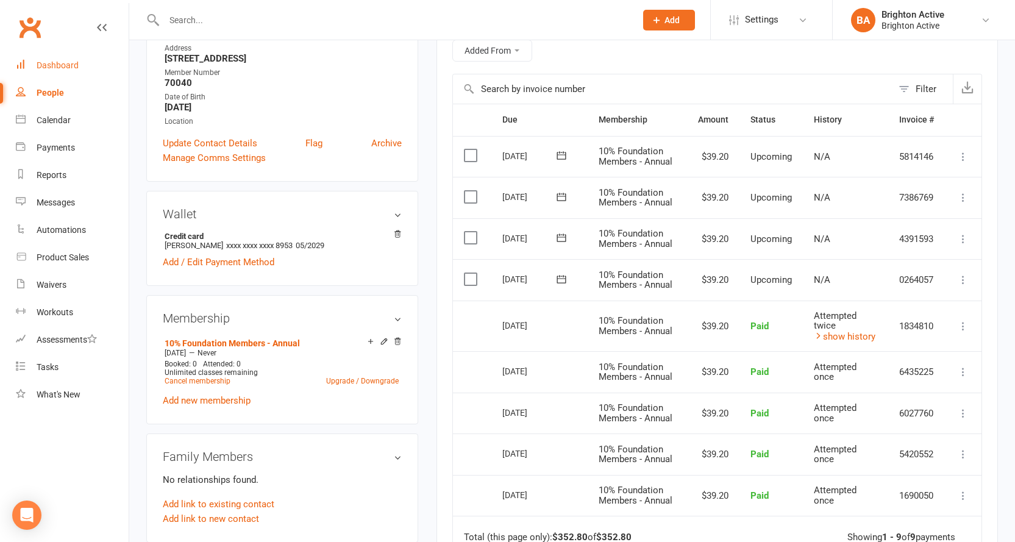
click at [53, 66] on div "Dashboard" at bounding box center [58, 65] width 42 height 10
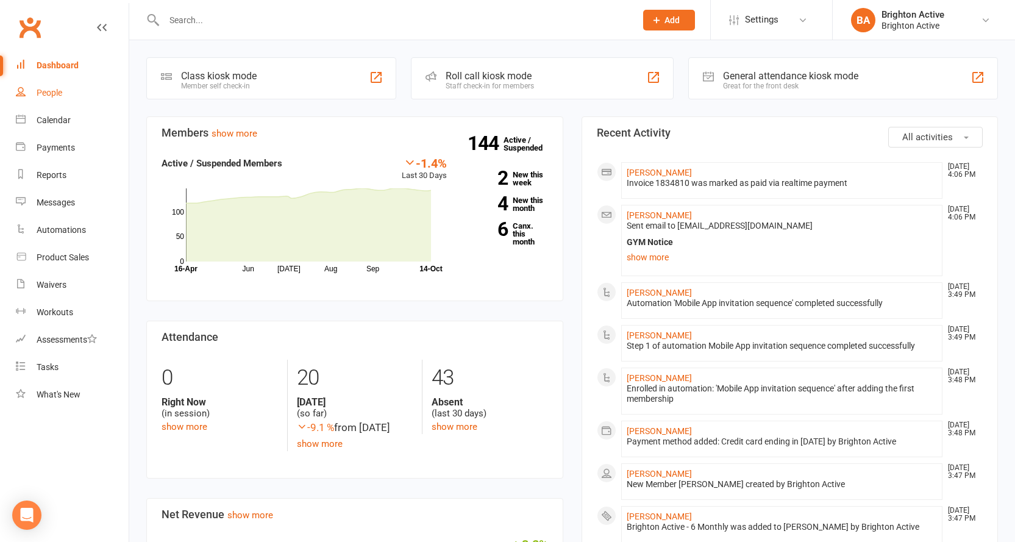
click at [38, 93] on div "People" at bounding box center [50, 93] width 26 height 10
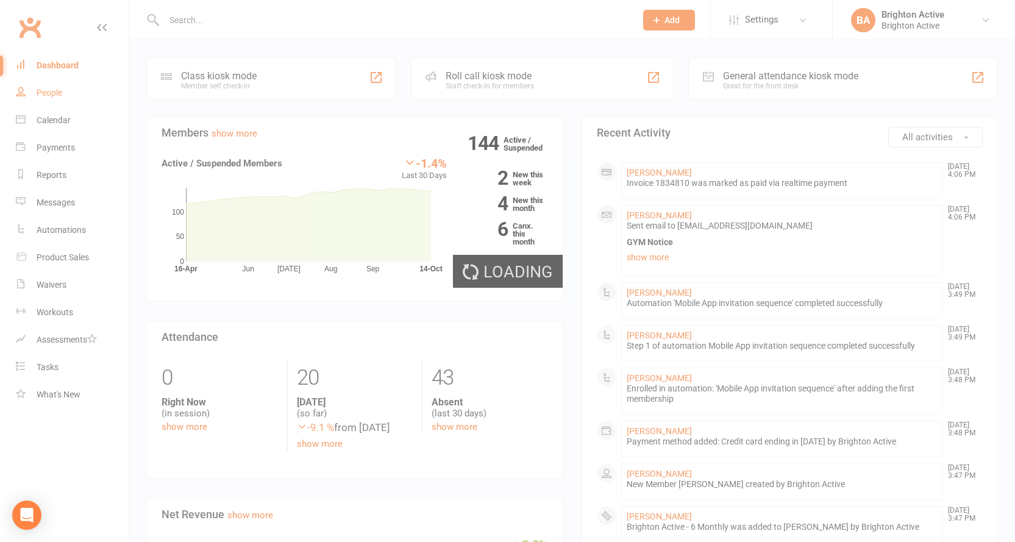
select select "true"
select select "100"
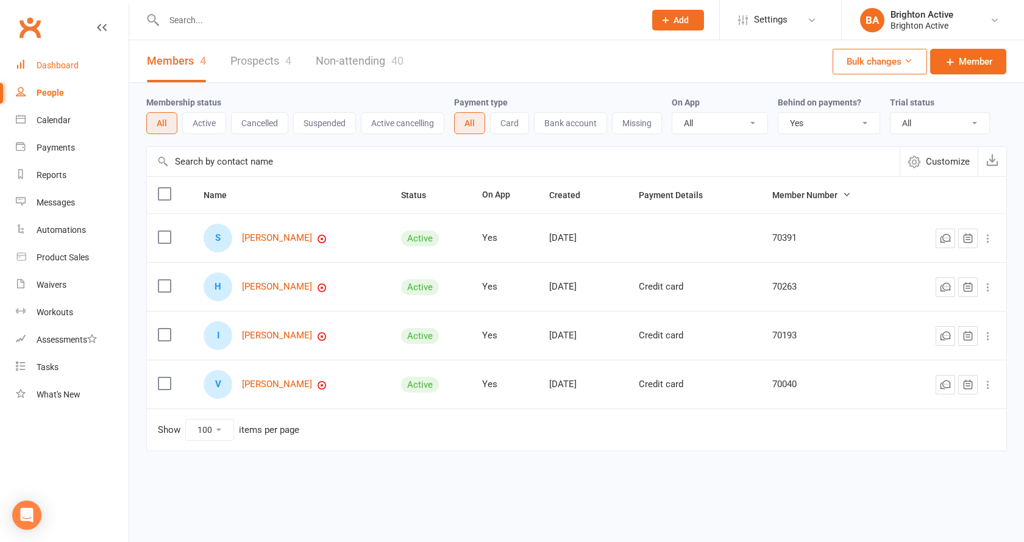
click at [71, 61] on div "Dashboard" at bounding box center [58, 65] width 42 height 10
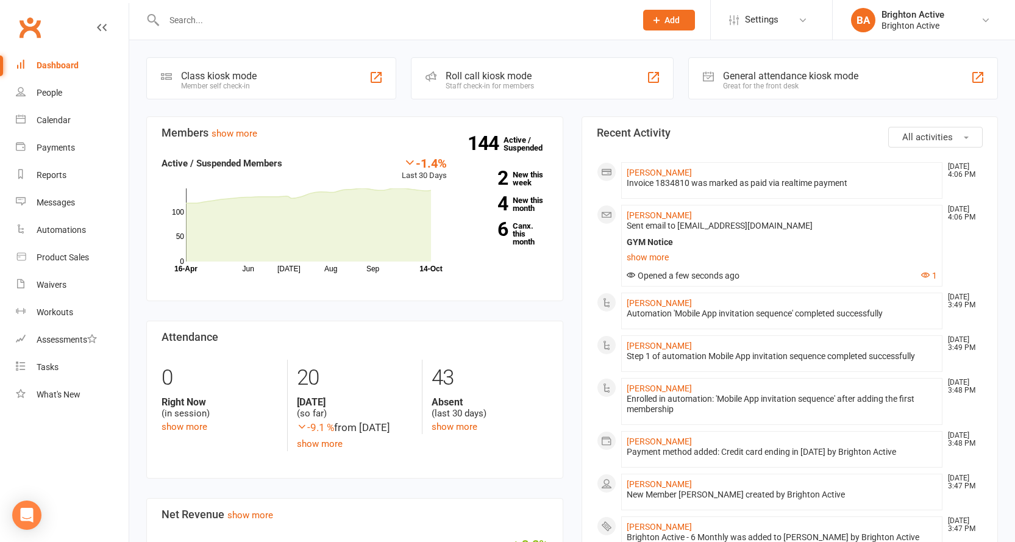
click at [857, 66] on div "General attendance kiosk mode Great for the front desk" at bounding box center [843, 78] width 310 height 42
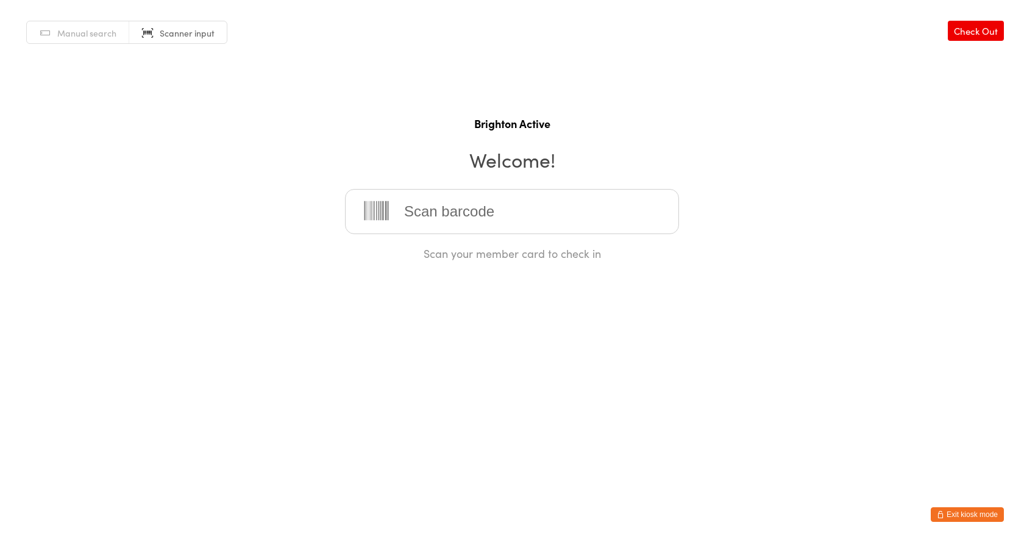
click at [75, 38] on span "Manual search" at bounding box center [86, 33] width 59 height 12
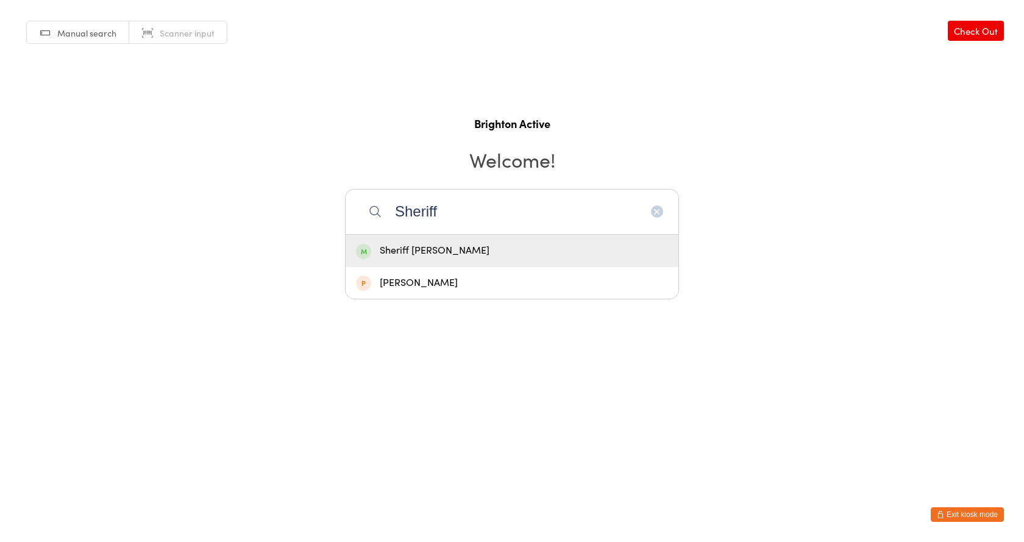
type input "Sheriff"
click at [458, 250] on div "Sheriff Tamimi" at bounding box center [512, 251] width 312 height 16
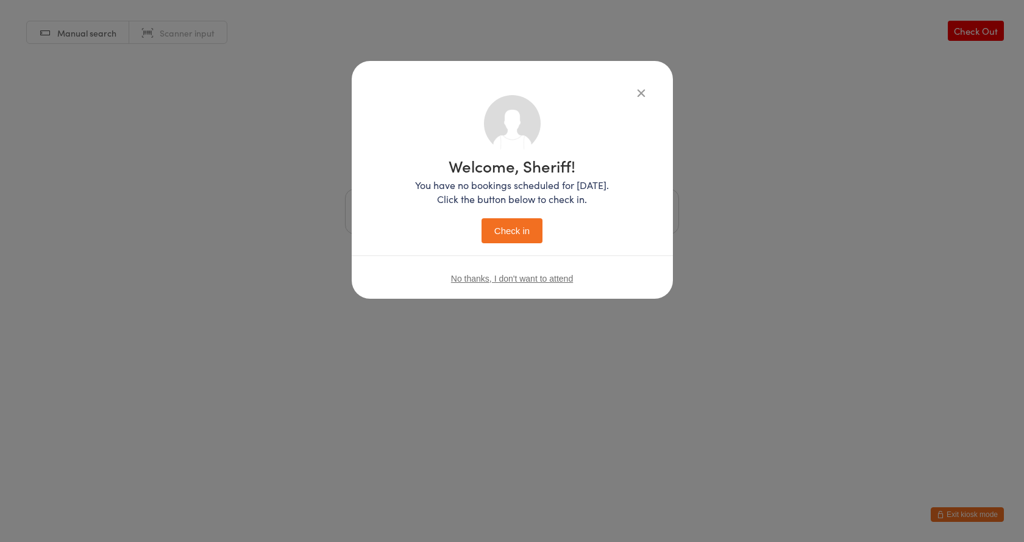
click at [488, 239] on button "Check in" at bounding box center [512, 230] width 61 height 25
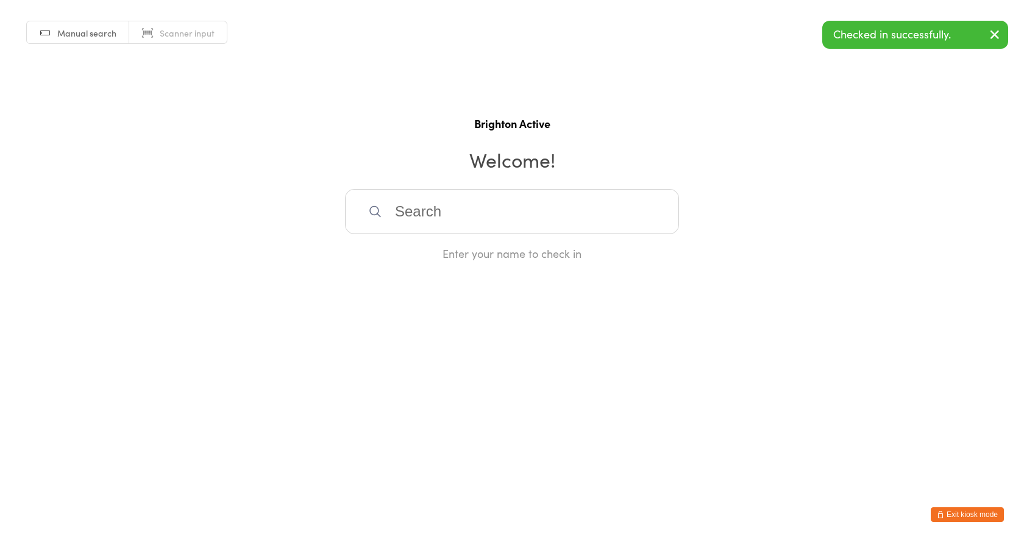
click at [452, 207] on input "search" at bounding box center [512, 211] width 334 height 45
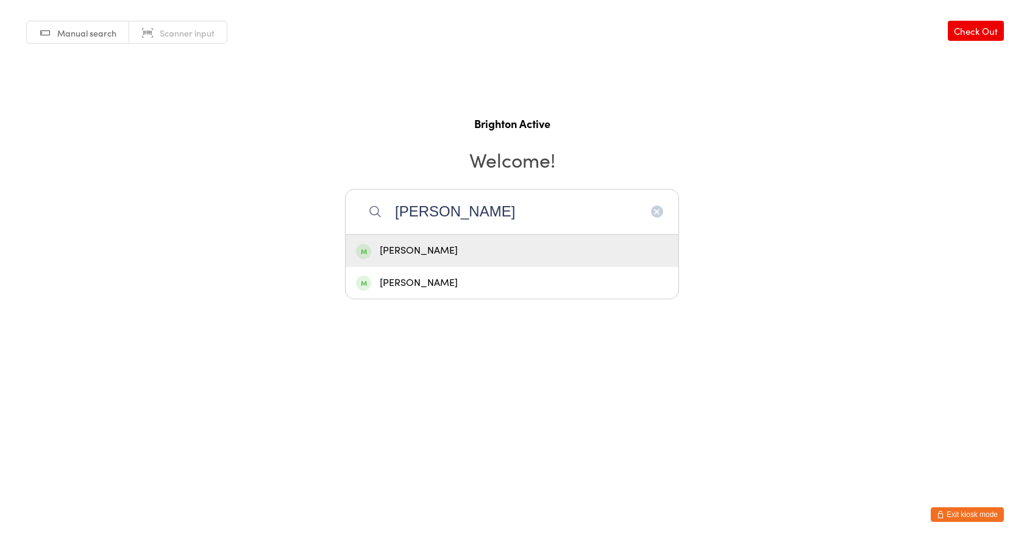
type input "abbas"
click at [469, 255] on div "Abbas choukeir" at bounding box center [512, 251] width 312 height 16
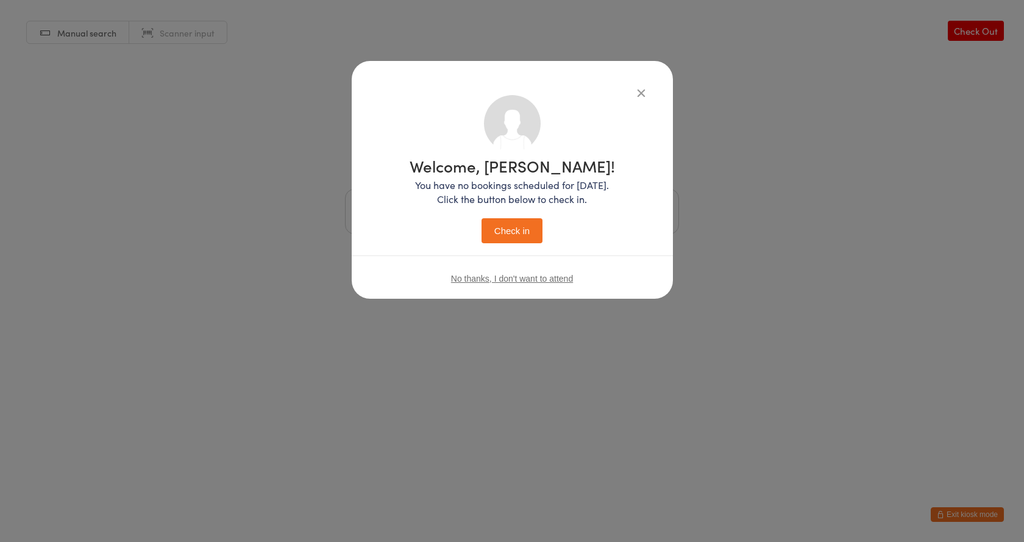
click at [505, 223] on button "Check in" at bounding box center [512, 230] width 61 height 25
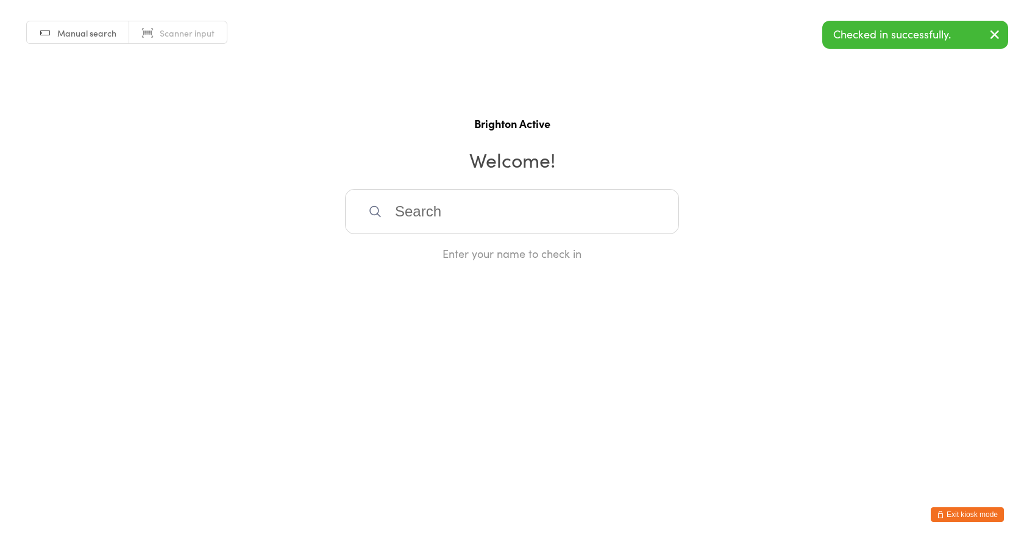
click at [499, 219] on input "search" at bounding box center [512, 211] width 334 height 45
click at [628, 156] on h2 "Welcome!" at bounding box center [512, 159] width 1000 height 27
click at [578, 233] on input "search" at bounding box center [512, 211] width 334 height 45
click at [183, 23] on link "Scanner input" at bounding box center [178, 32] width 98 height 23
